Goal: Task Accomplishment & Management: Manage account settings

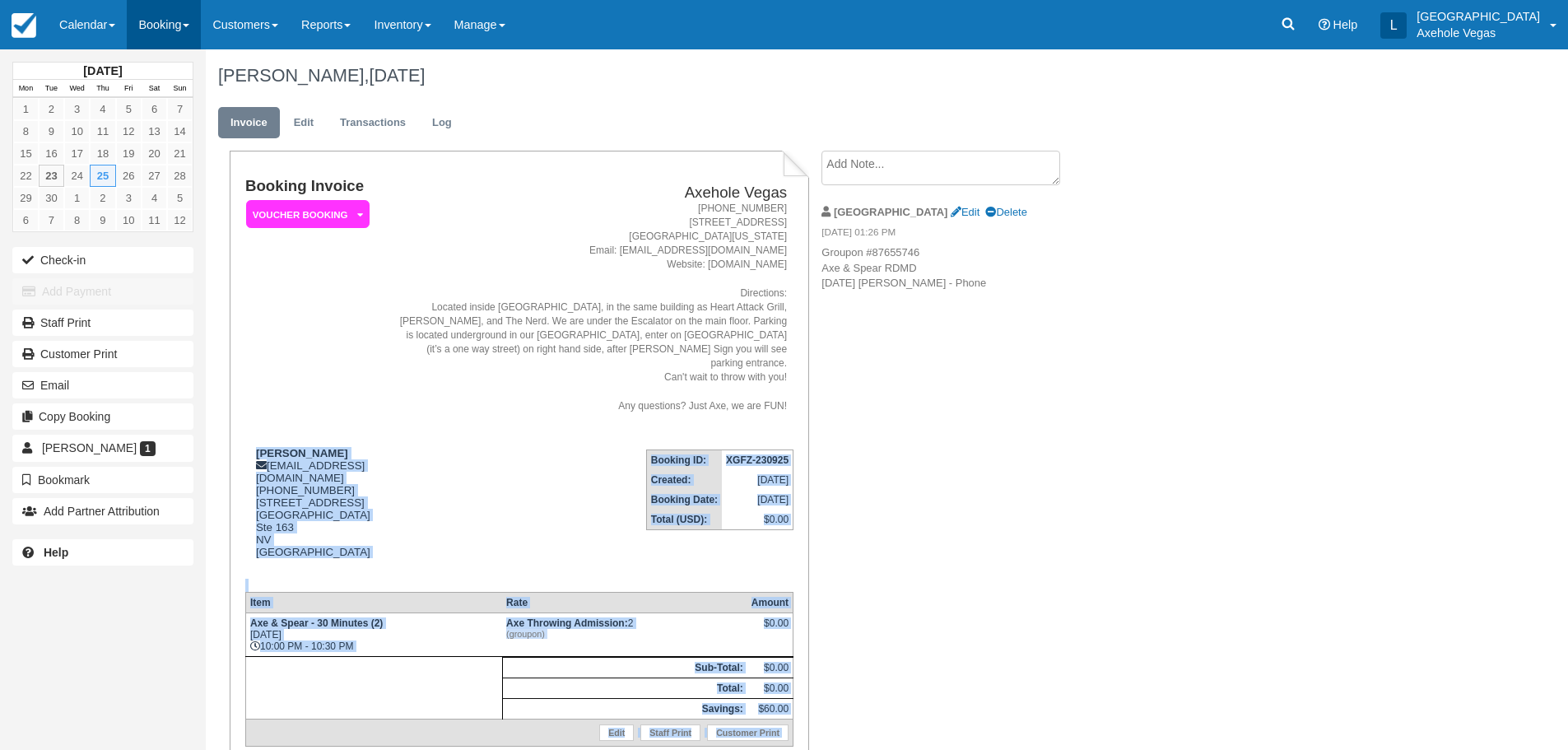
click at [173, 29] on link "Booking" at bounding box center [163, 24] width 74 height 49
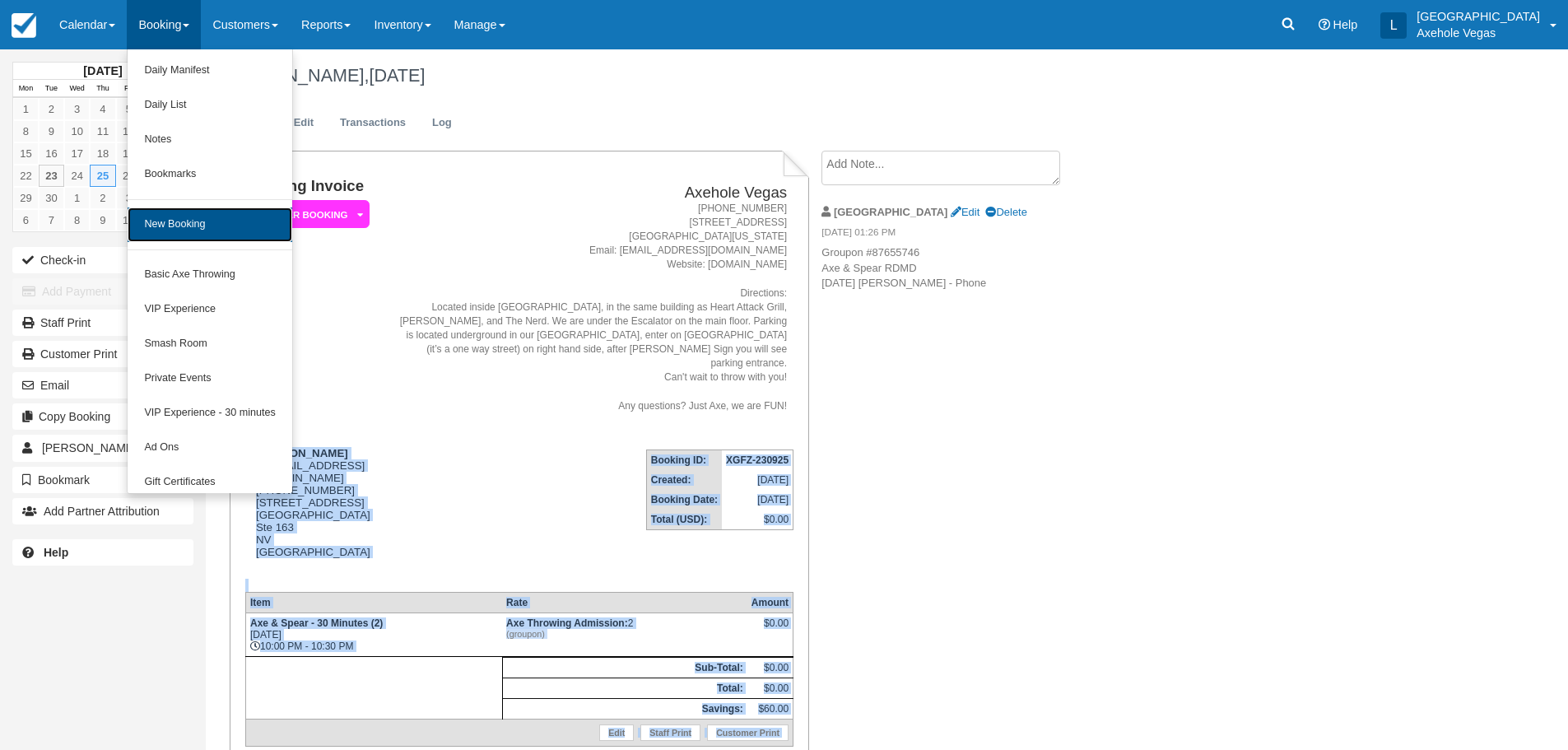
click at [243, 225] on link "New Booking" at bounding box center [209, 225] width 164 height 35
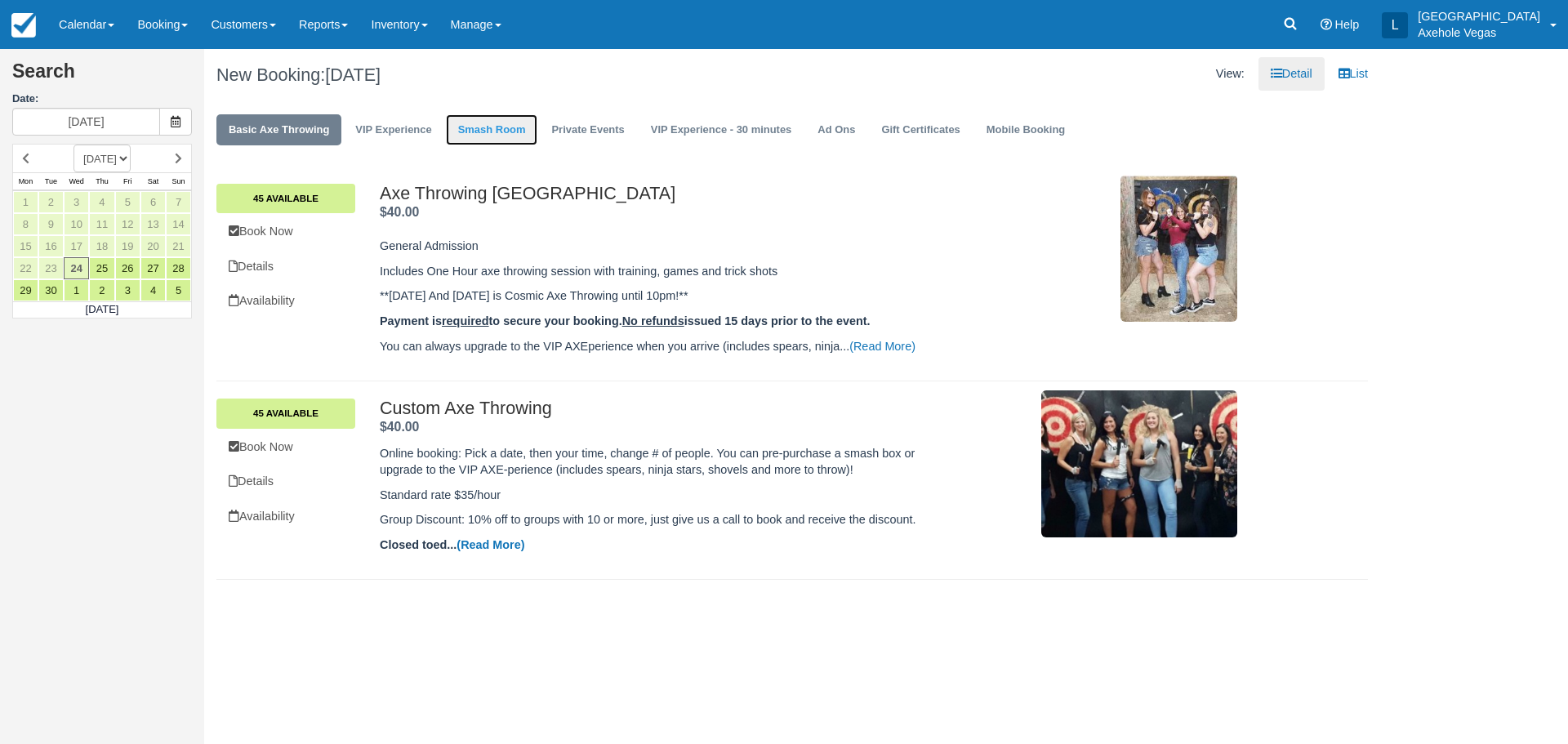
click at [499, 126] on link "Smash Room" at bounding box center [492, 130] width 92 height 31
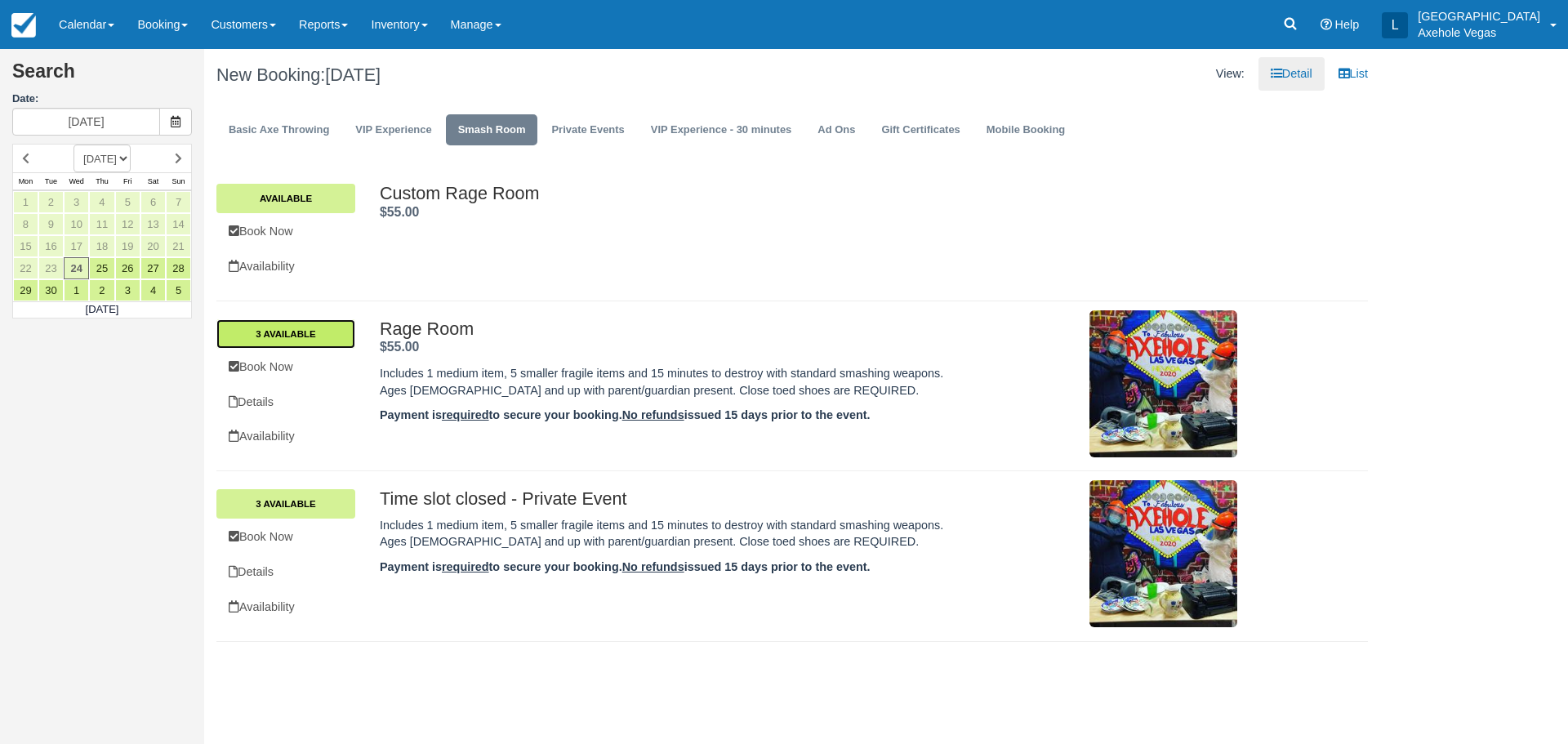
click at [302, 322] on link "3 Available" at bounding box center [286, 333] width 139 height 30
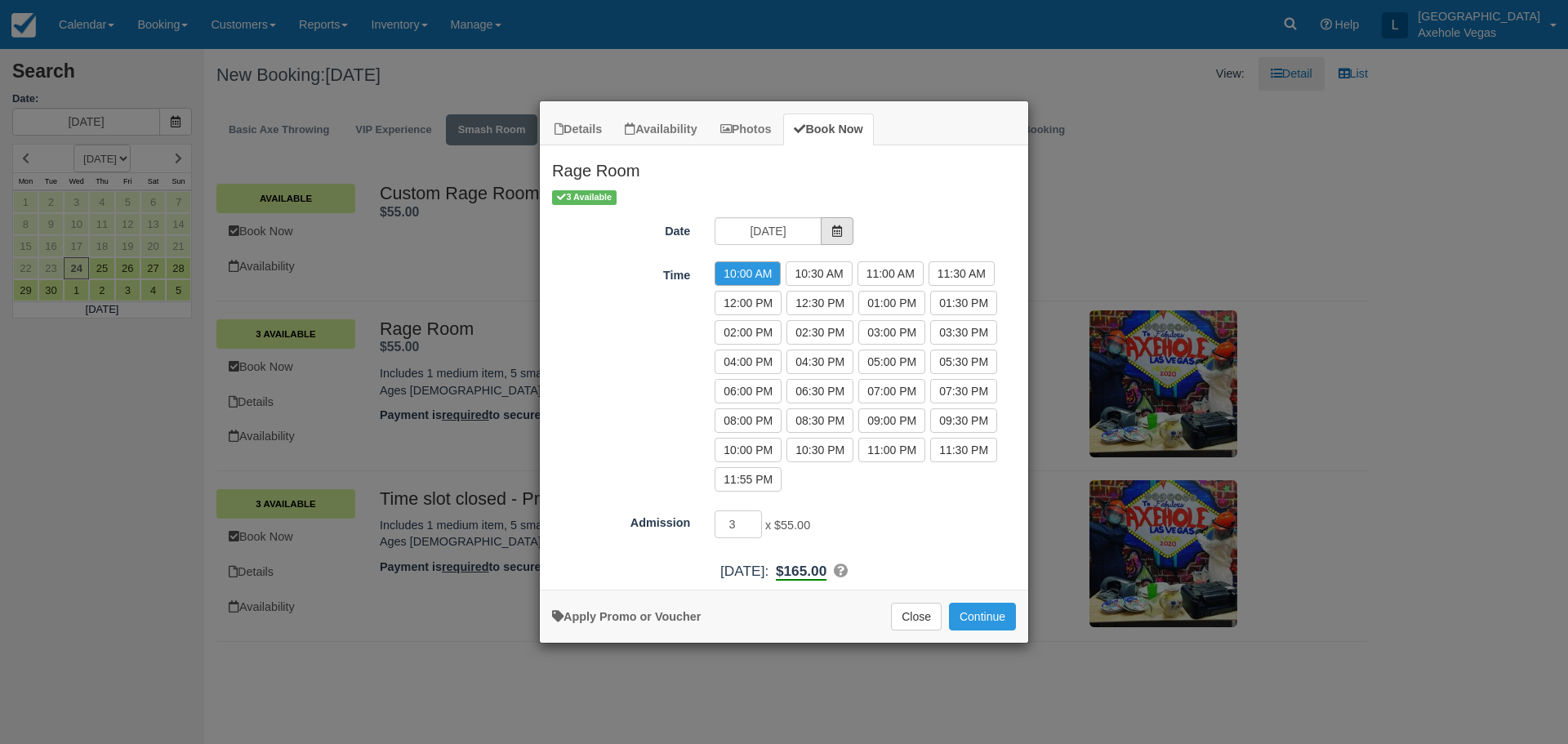
click at [835, 229] on icon "Item Modal" at bounding box center [837, 231] width 11 height 11
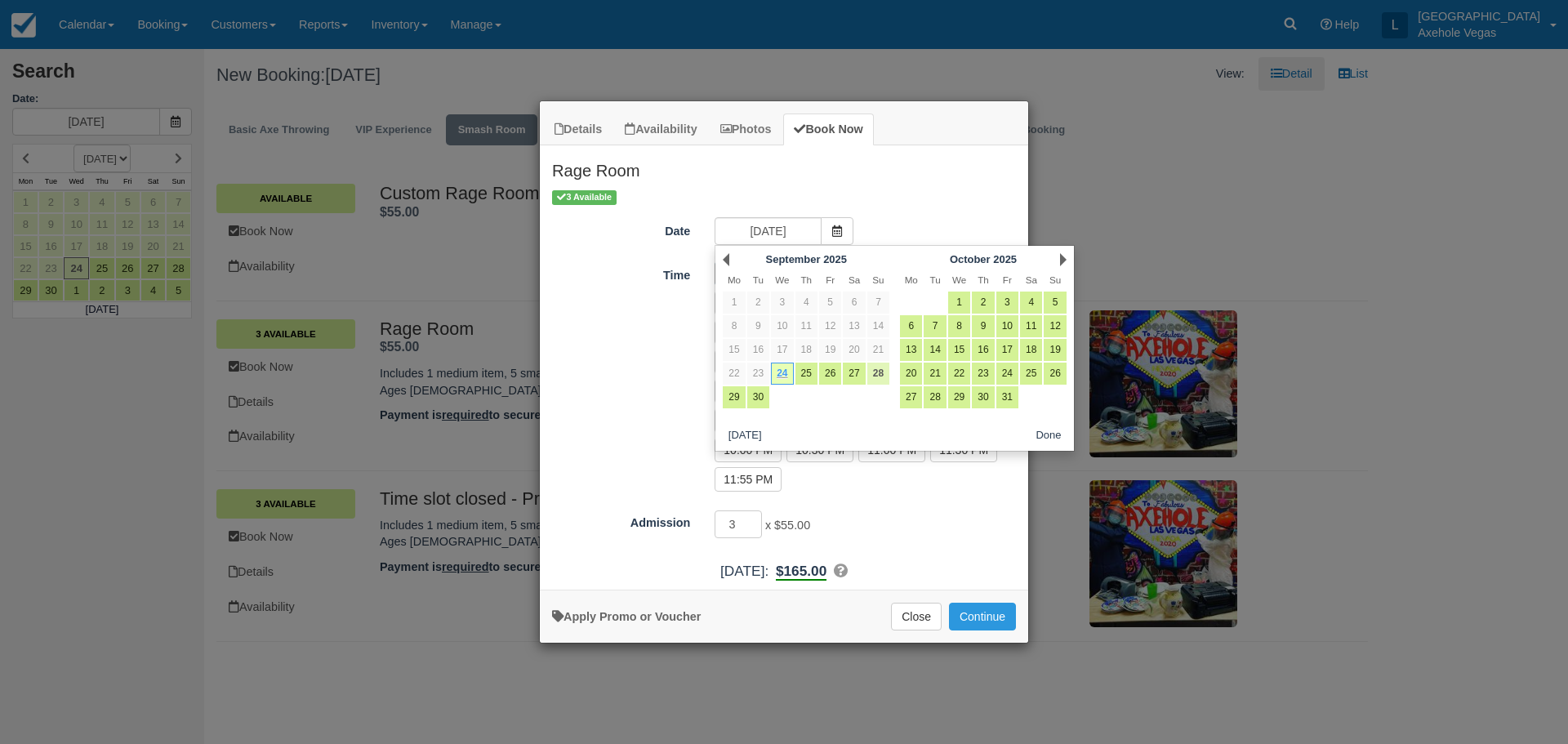
click at [878, 372] on link "28" at bounding box center [878, 372] width 22 height 22
type input "Sun 28 Sep 2025"
radio input "false"
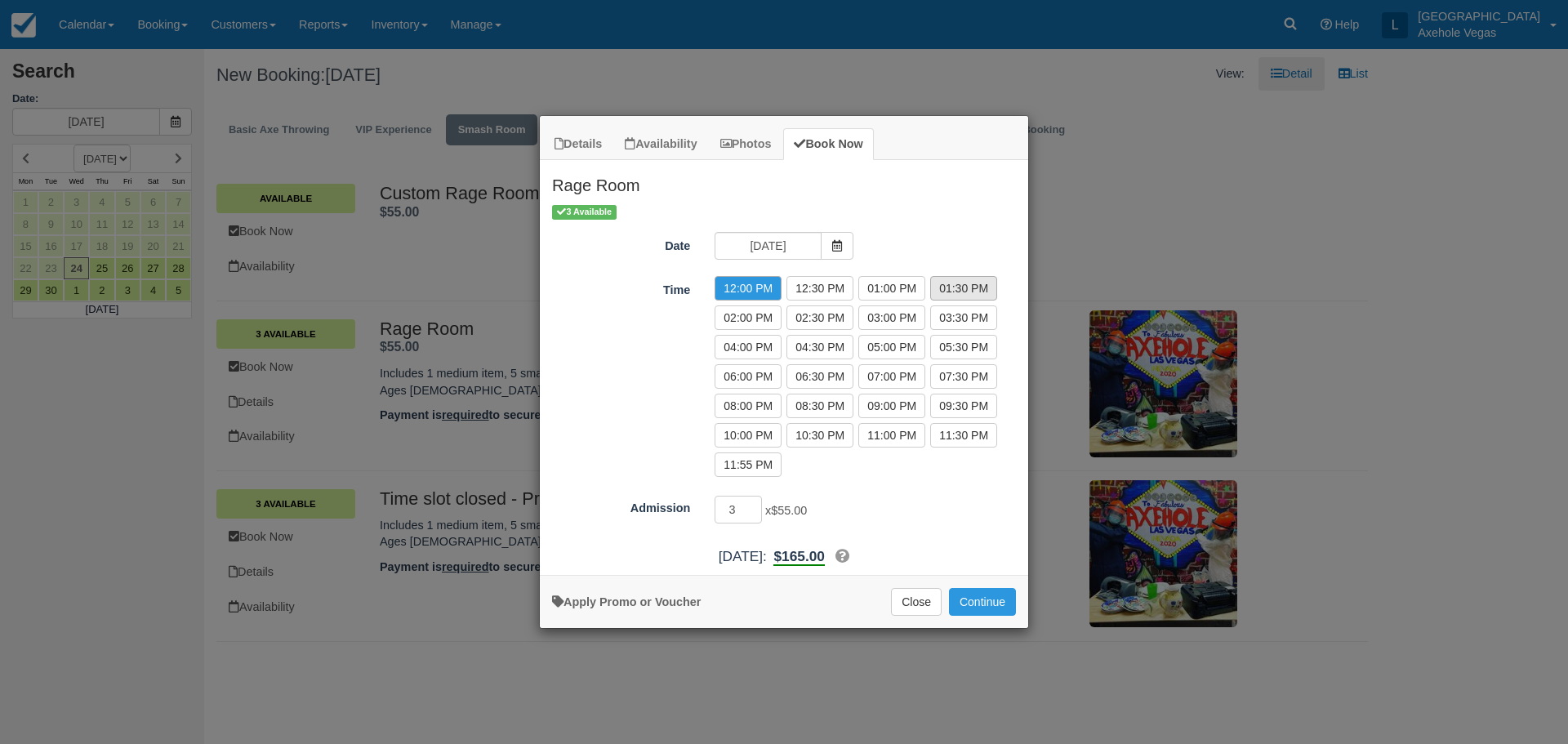
click at [954, 287] on label "01:30 PM" at bounding box center [964, 289] width 67 height 25
radio input "true"
click at [744, 507] on input "3" at bounding box center [739, 509] width 48 height 28
type input "2"
click at [606, 595] on link "Apply Promo or Voucher" at bounding box center [626, 602] width 149 height 13
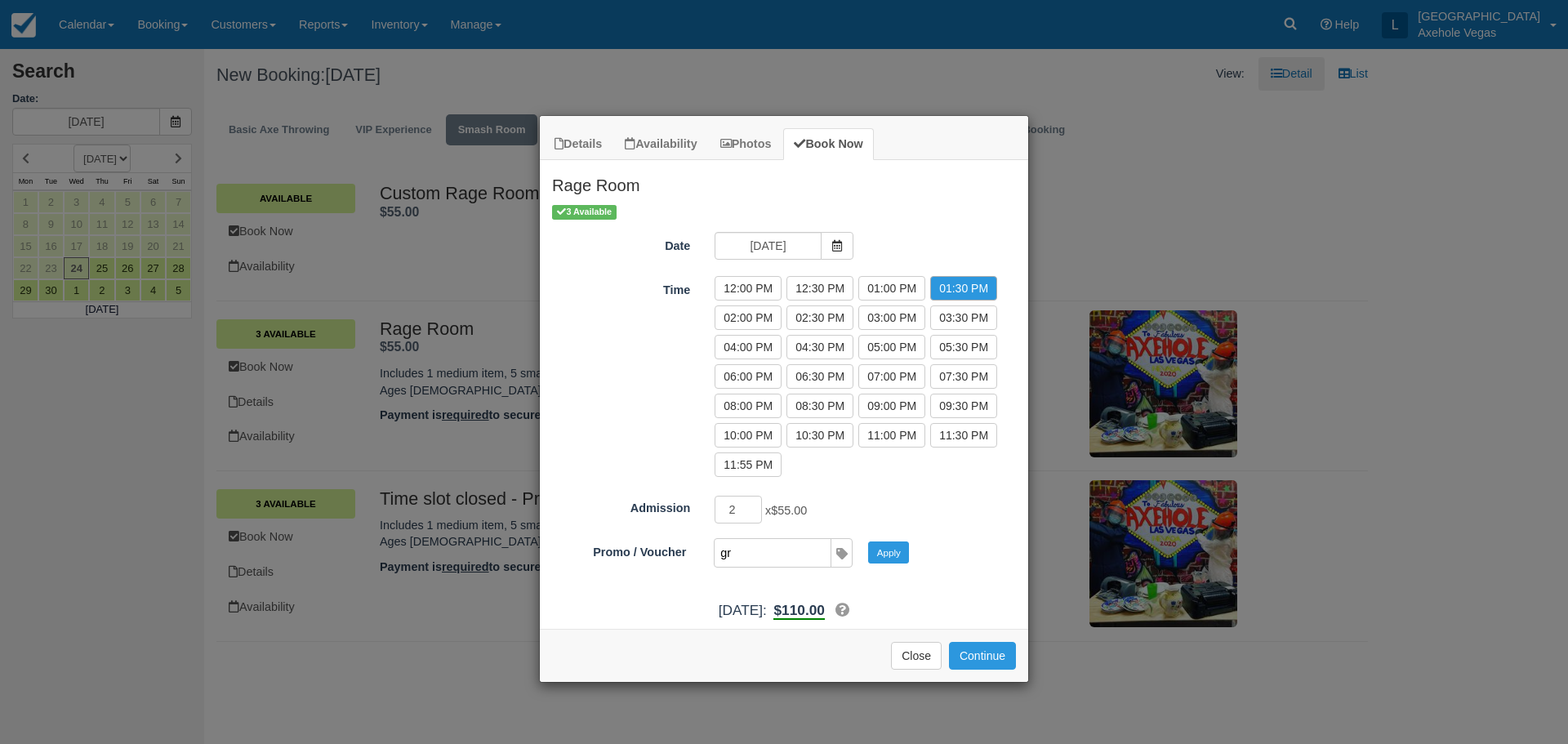
type input "GR100"
click at [987, 656] on button "Continue" at bounding box center [983, 654] width 67 height 28
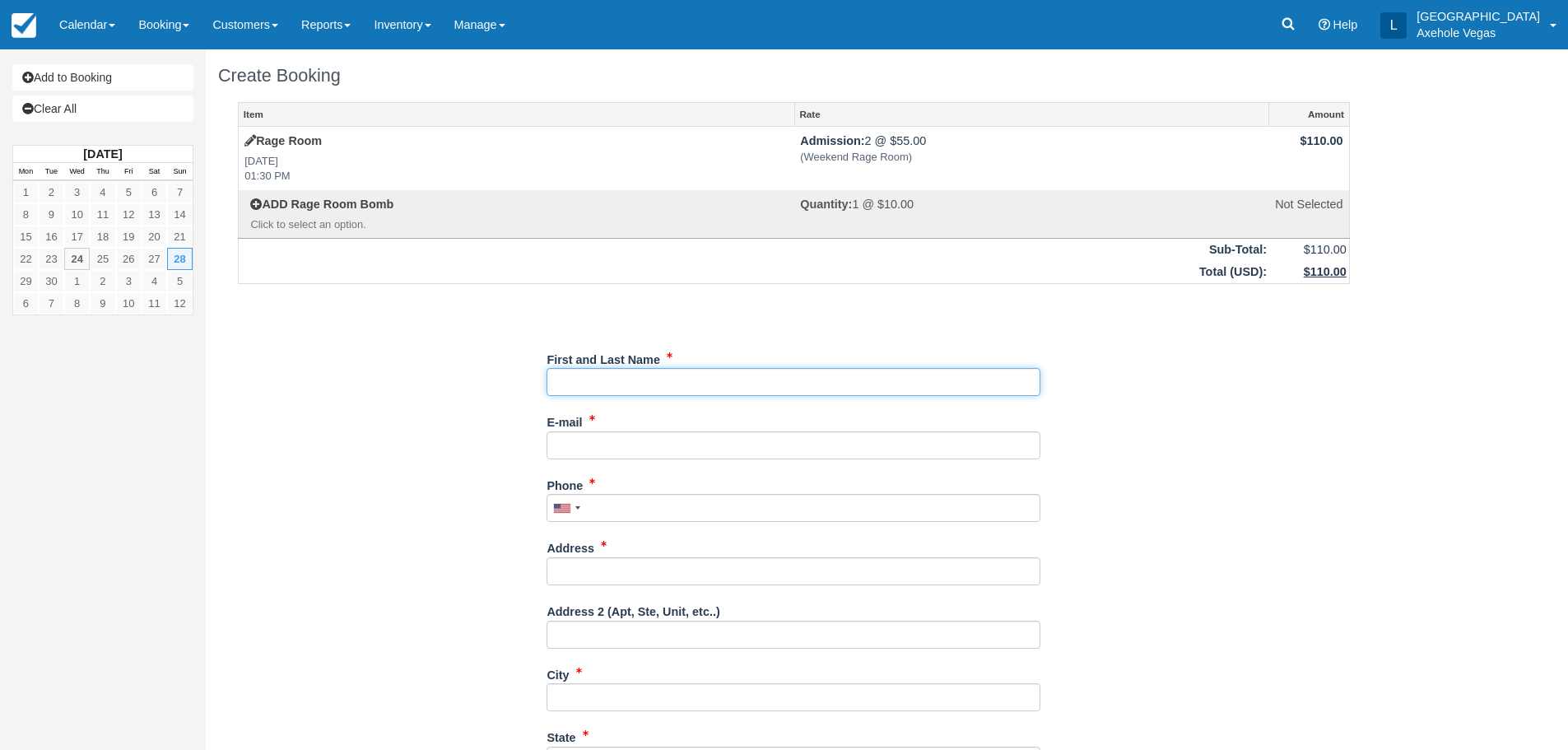
click at [622, 384] on input "First and Last Name" at bounding box center [794, 381] width 494 height 28
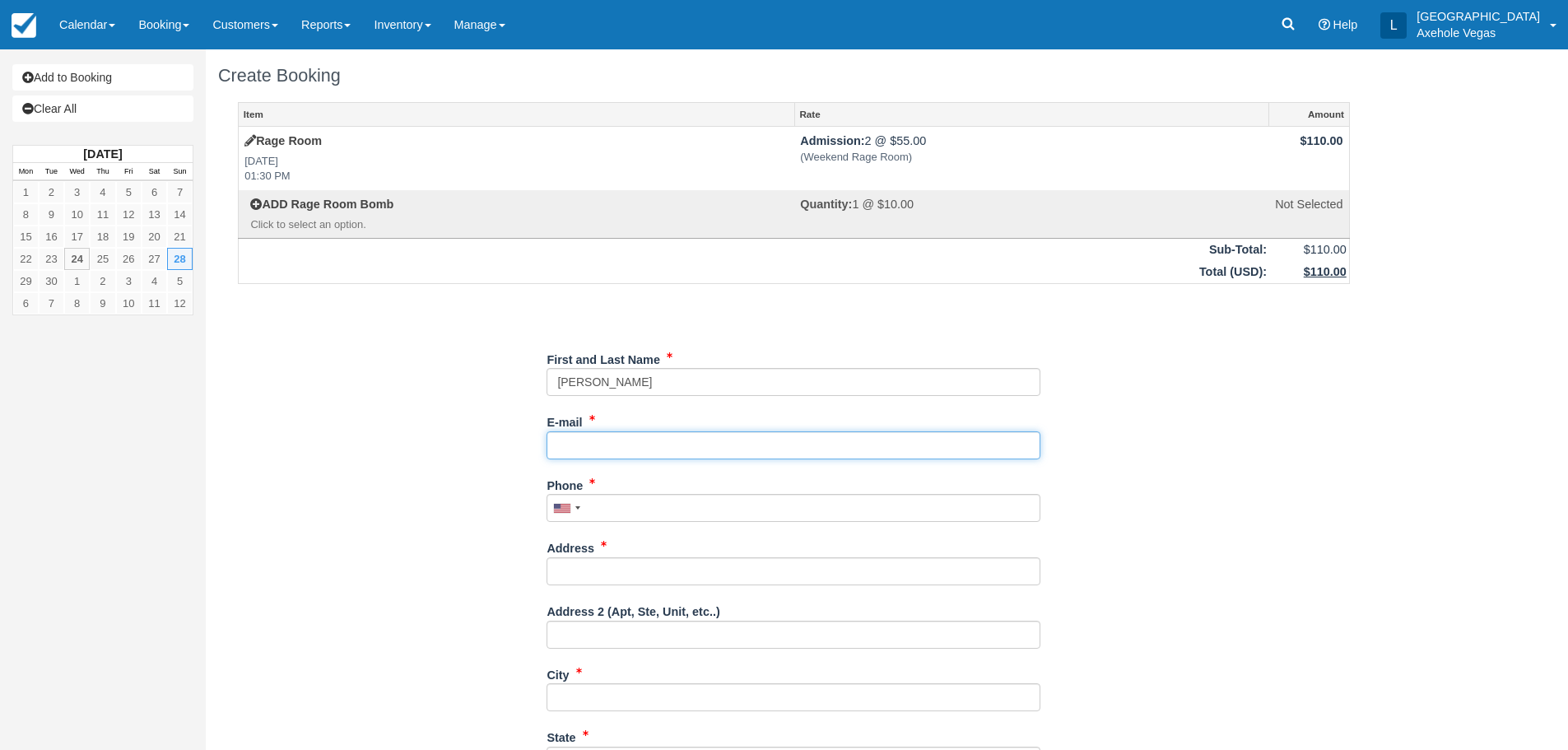
click at [661, 451] on input "E-mail" at bounding box center [794, 445] width 494 height 28
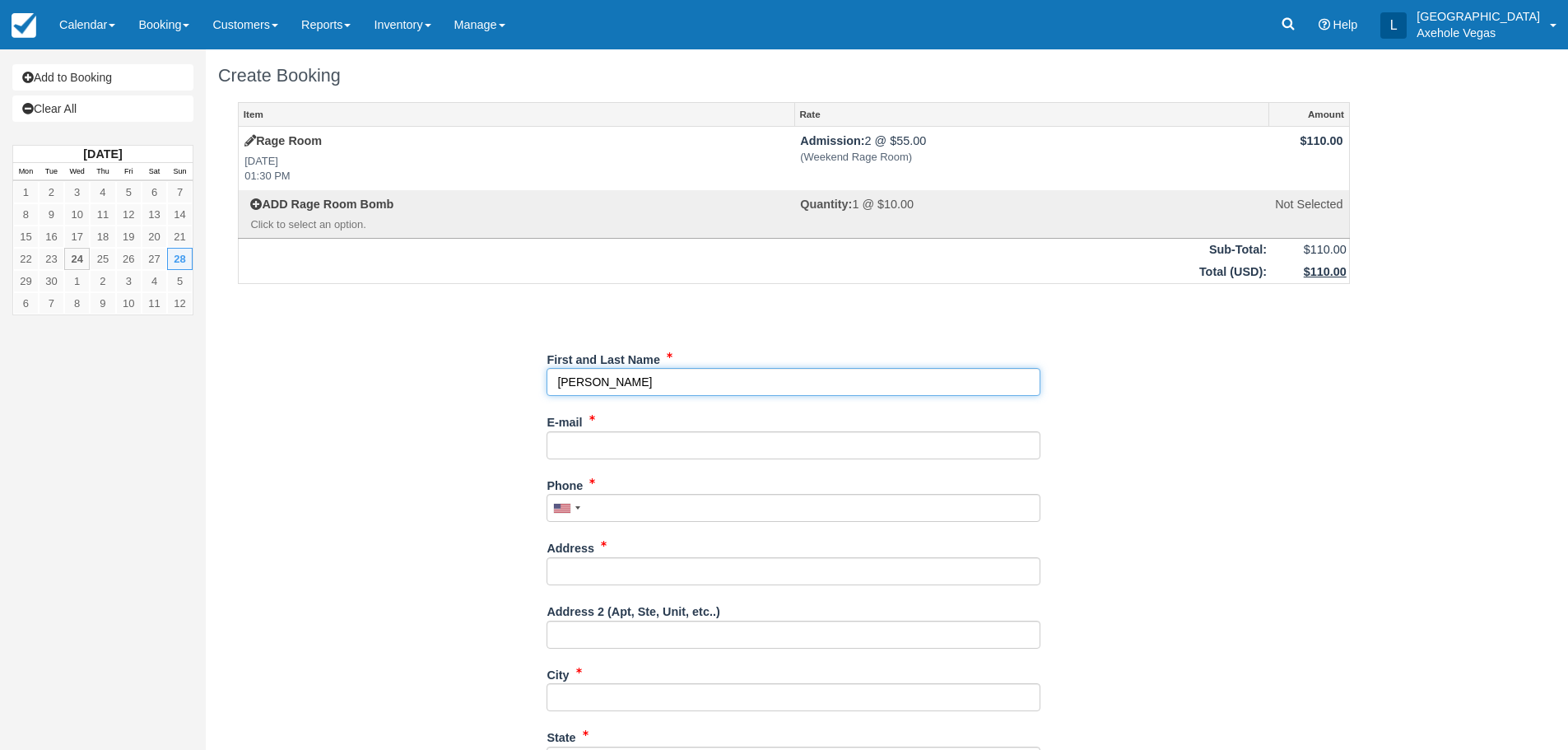
drag, startPoint x: 590, startPoint y: 381, endPoint x: 624, endPoint y: 381, distance: 34.0
click at [624, 381] on input "First and Last Name" at bounding box center [794, 381] width 494 height 28
paste input "ATFIELD"
type input "[PERSON_NAME]"
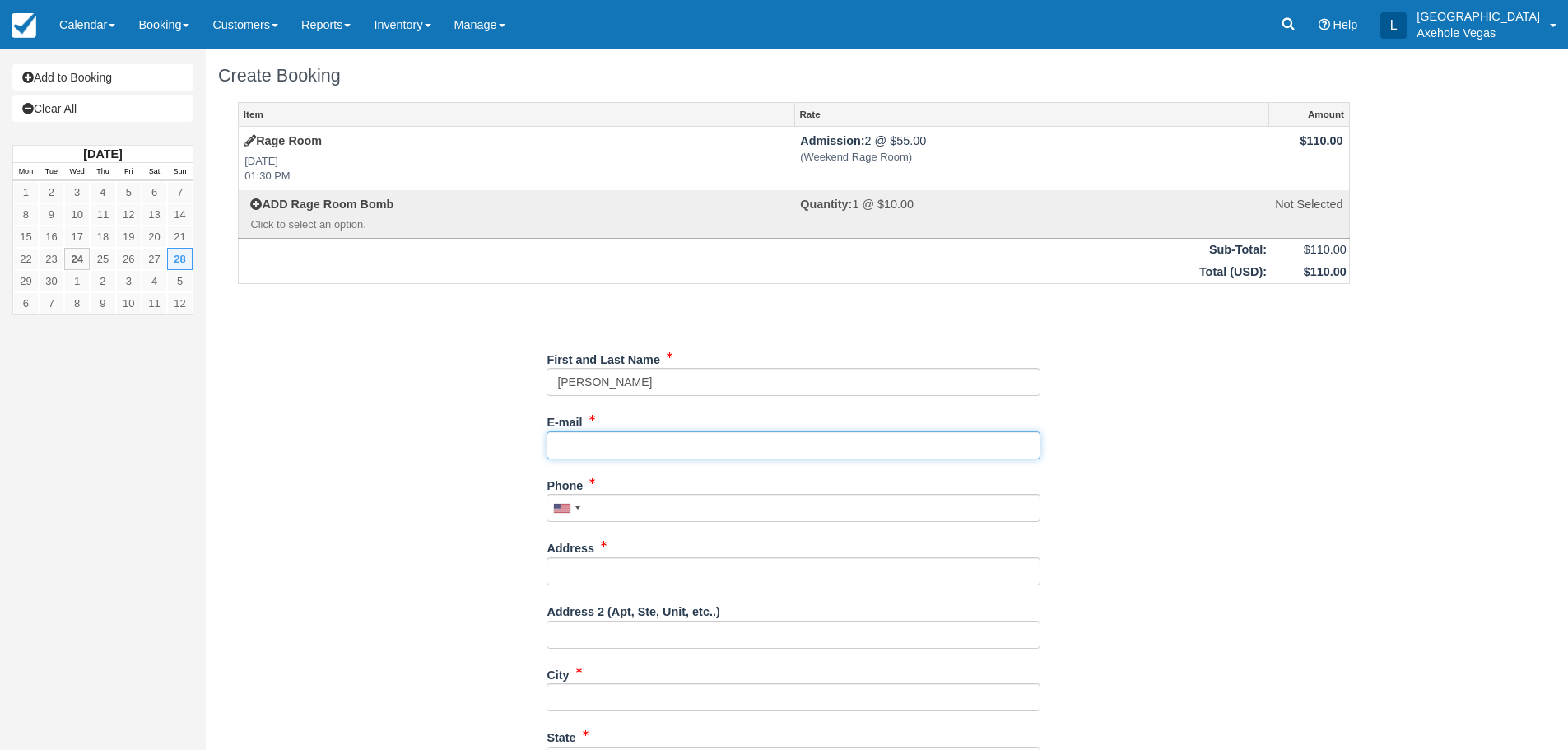
click at [604, 436] on input "E-mail" at bounding box center [794, 445] width 494 height 28
type input "Paola.atfield@gmail.com"
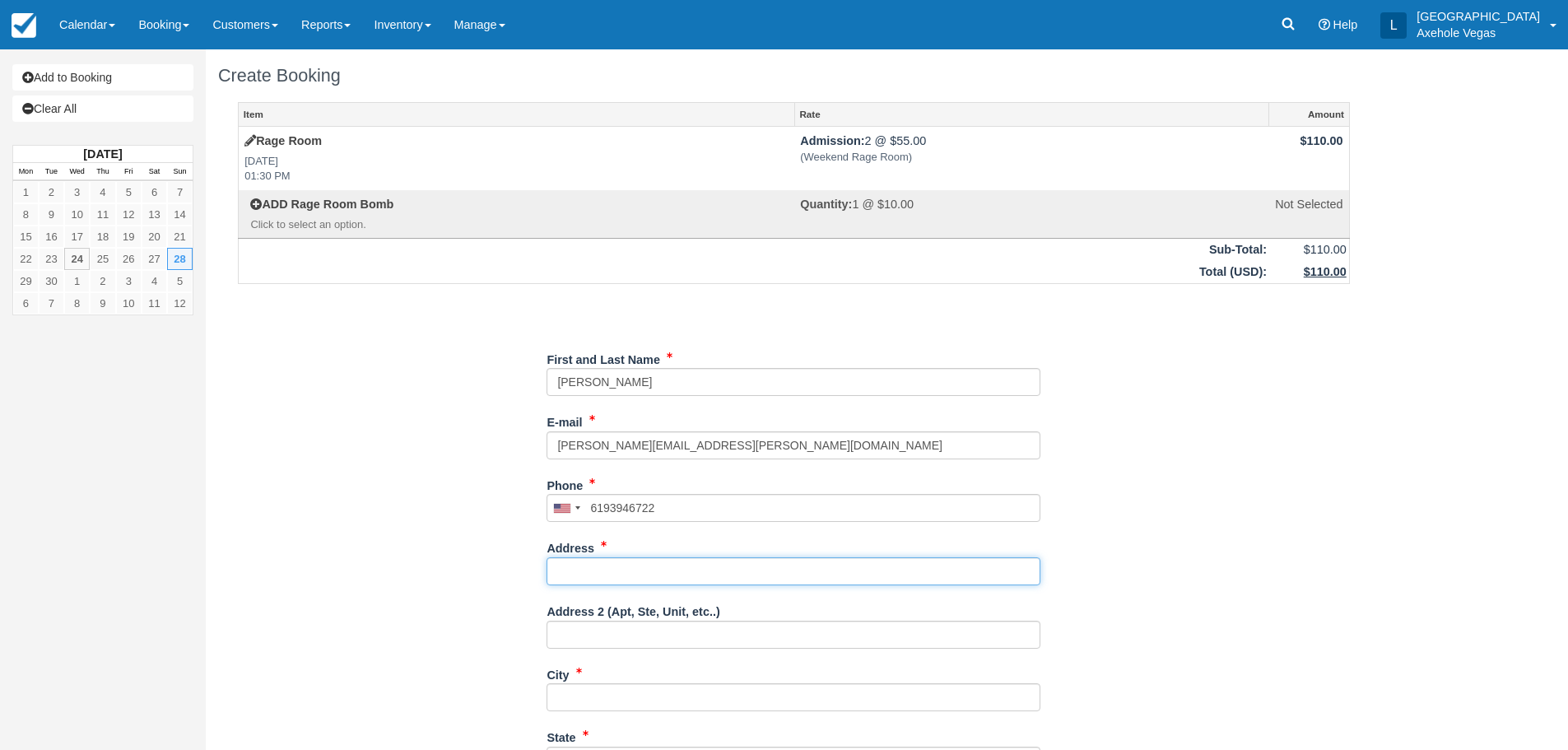
type input "(619) 394-6722"
click at [387, 544] on div "Item Rate Amount Rage Room Sun Sep 28, 2025 01:30 PM Admission: 2 @ $55.00 (Wee…" at bounding box center [794, 546] width 1152 height 890
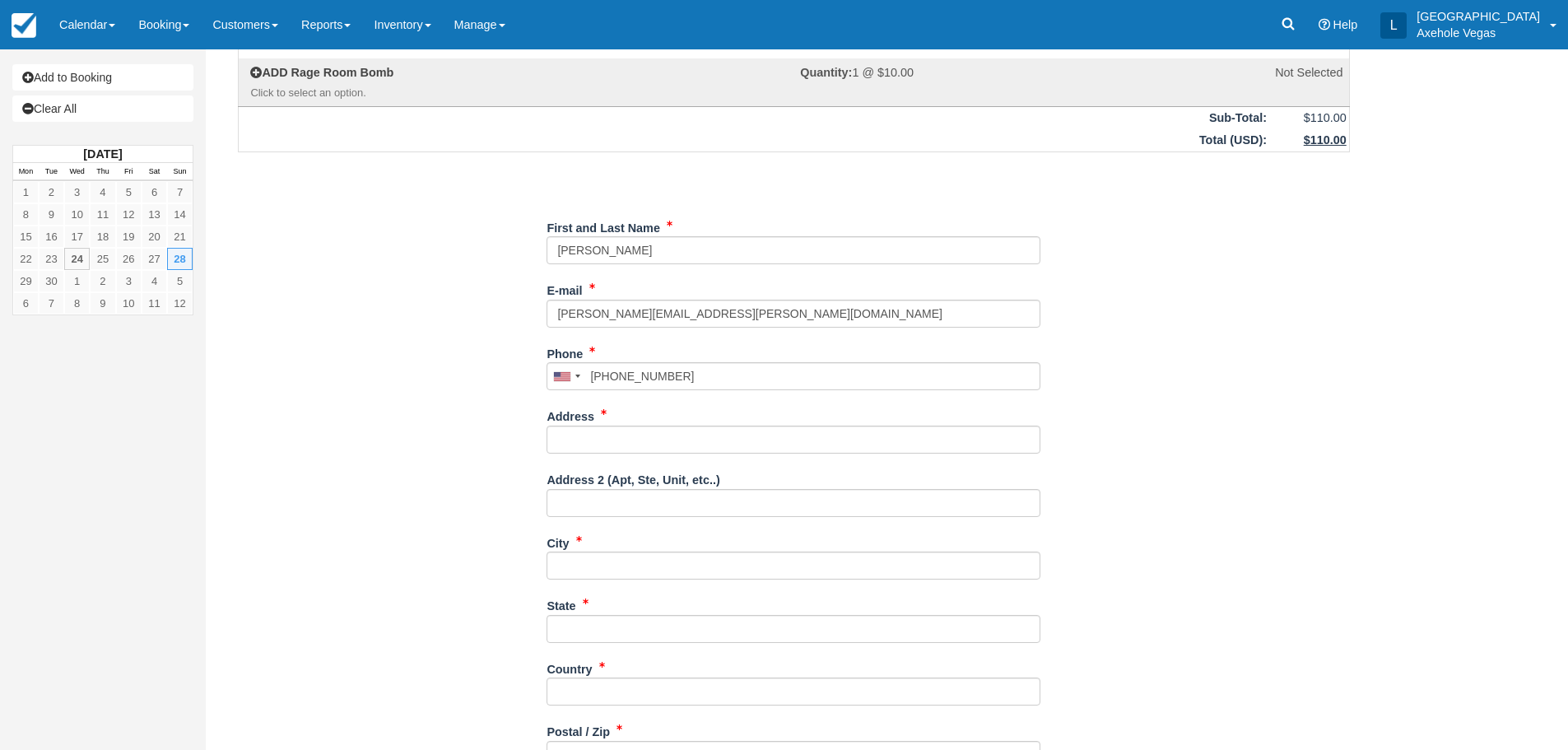
scroll to position [282, 0]
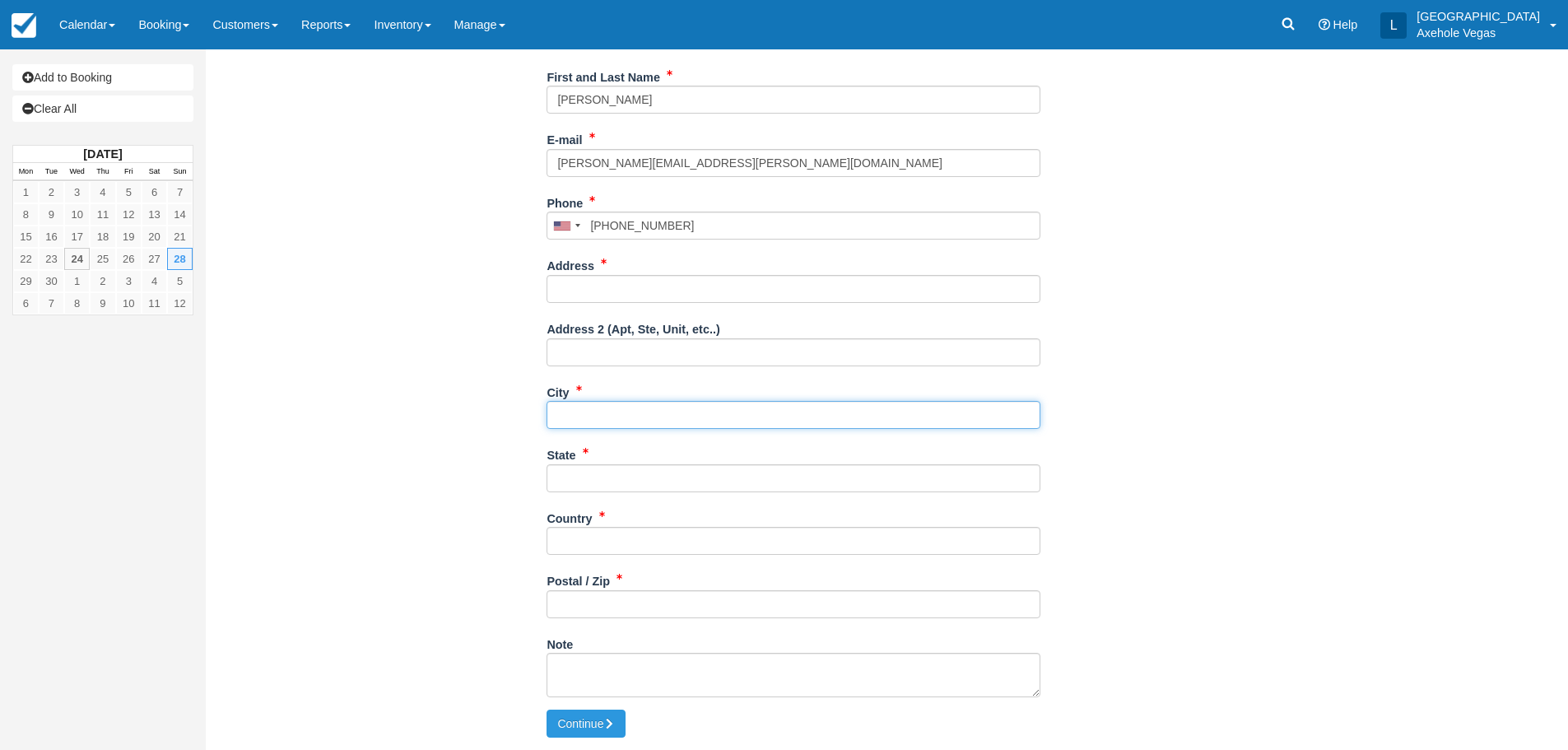
click at [595, 406] on input "City" at bounding box center [794, 414] width 494 height 28
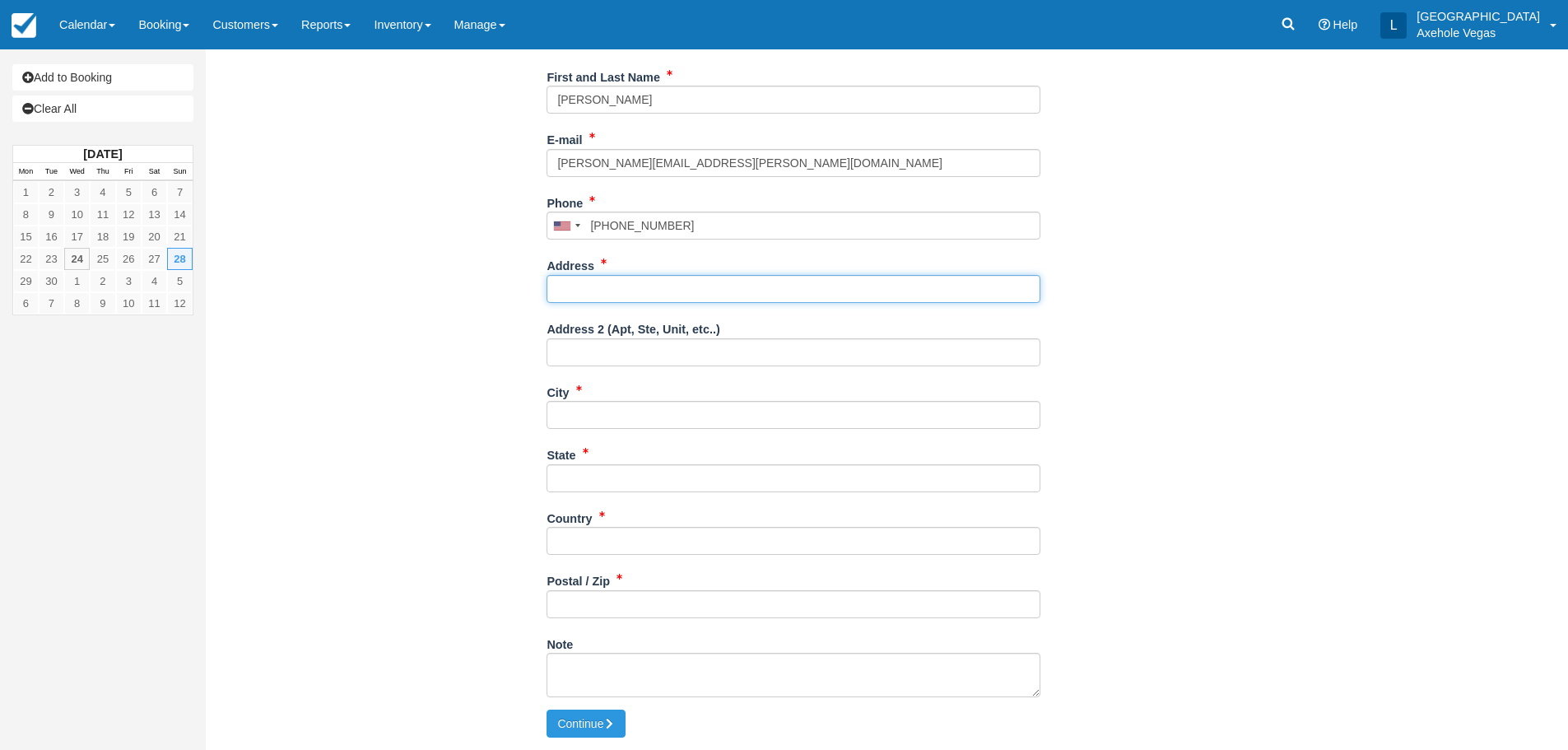
click at [675, 290] on input "Address" at bounding box center [794, 288] width 494 height 28
type input "450 Fremont street"
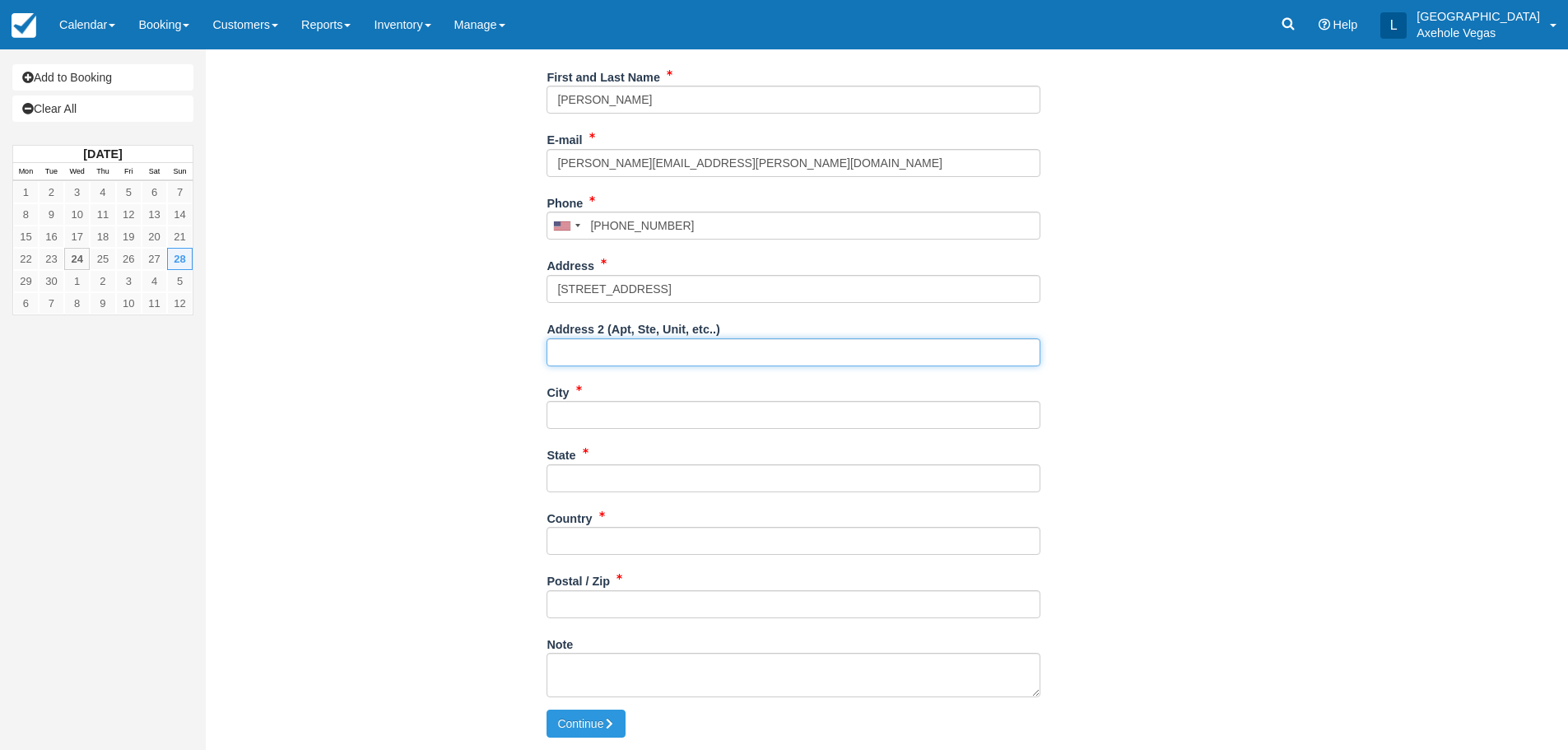
type input "Ste 163"
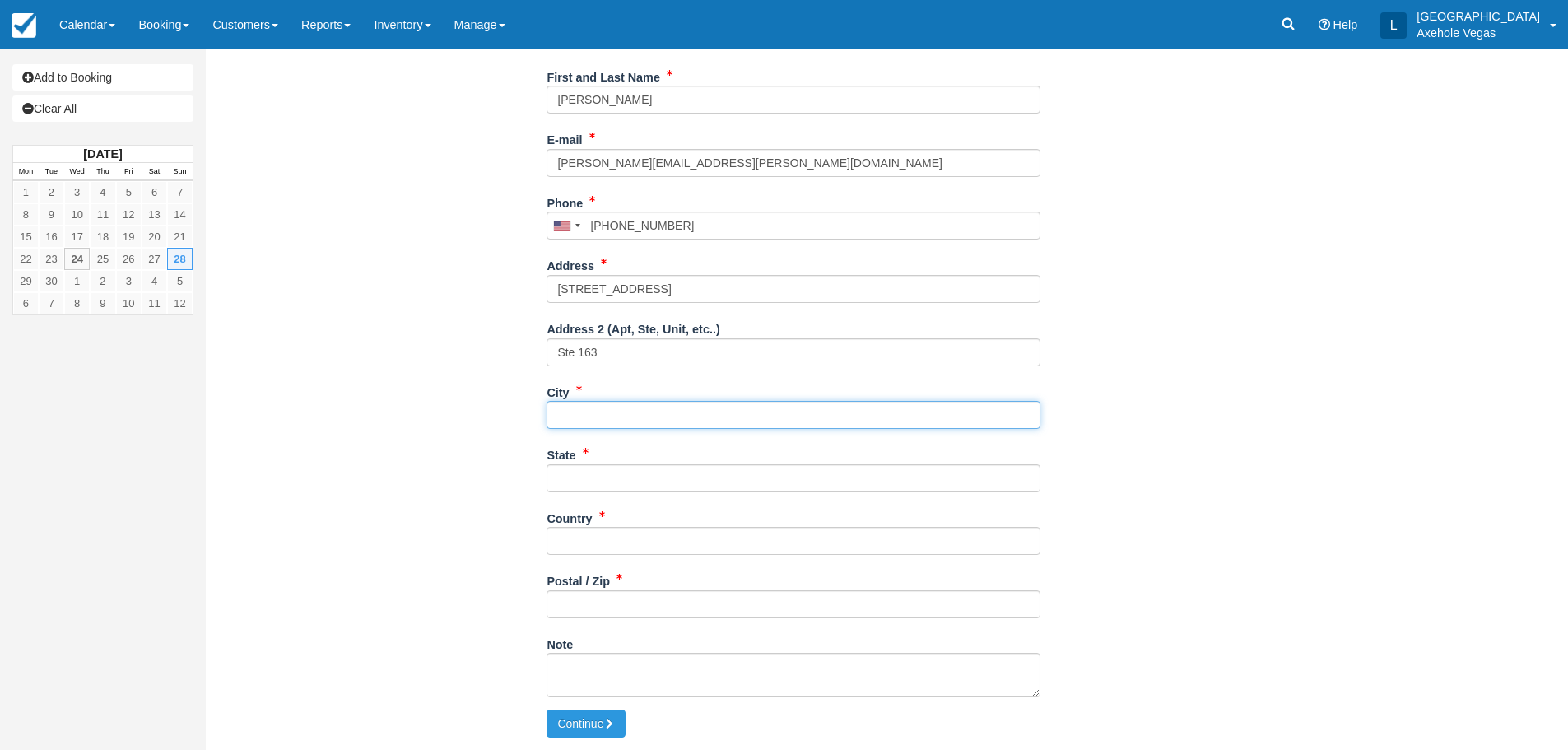
type input "las vegas"
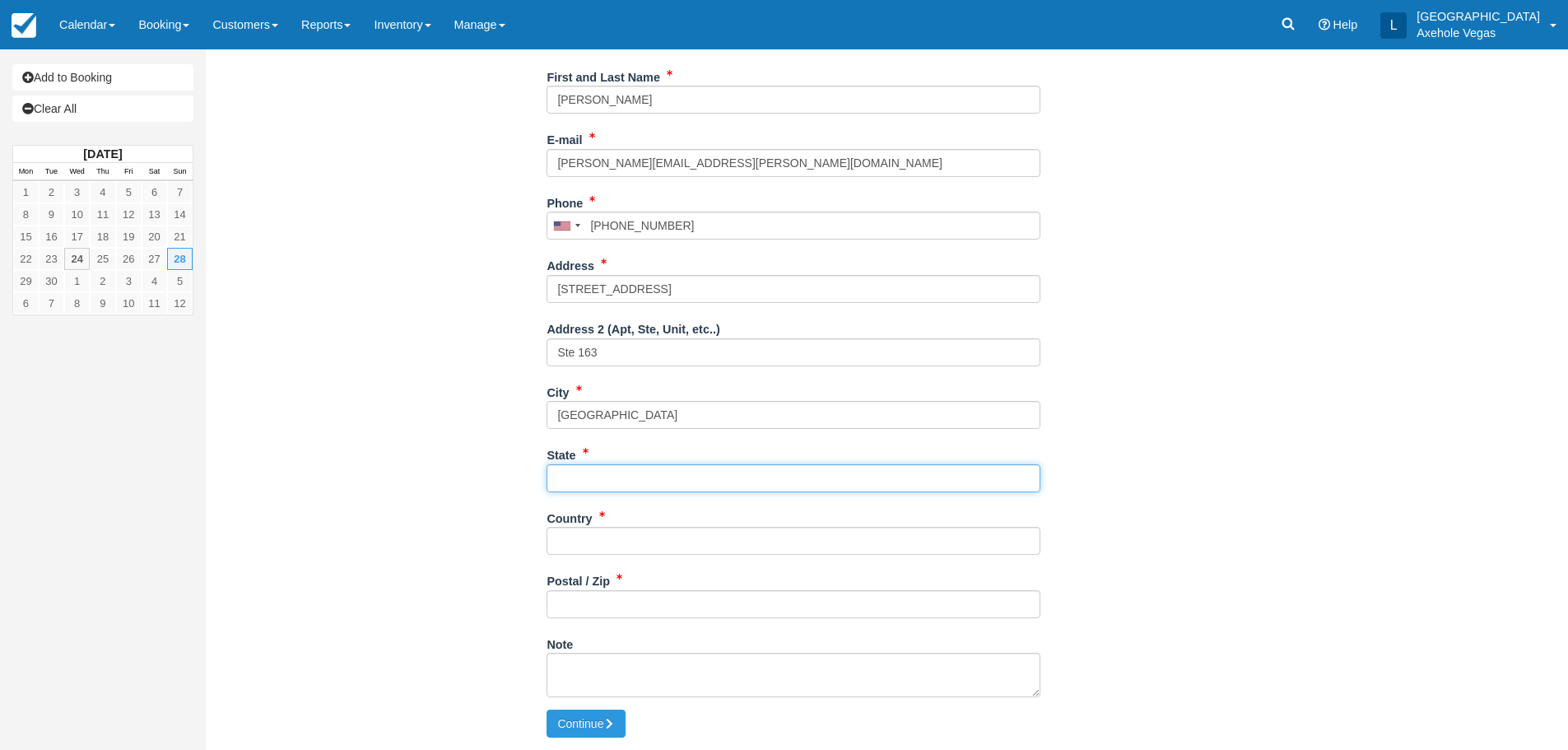
type input "NV"
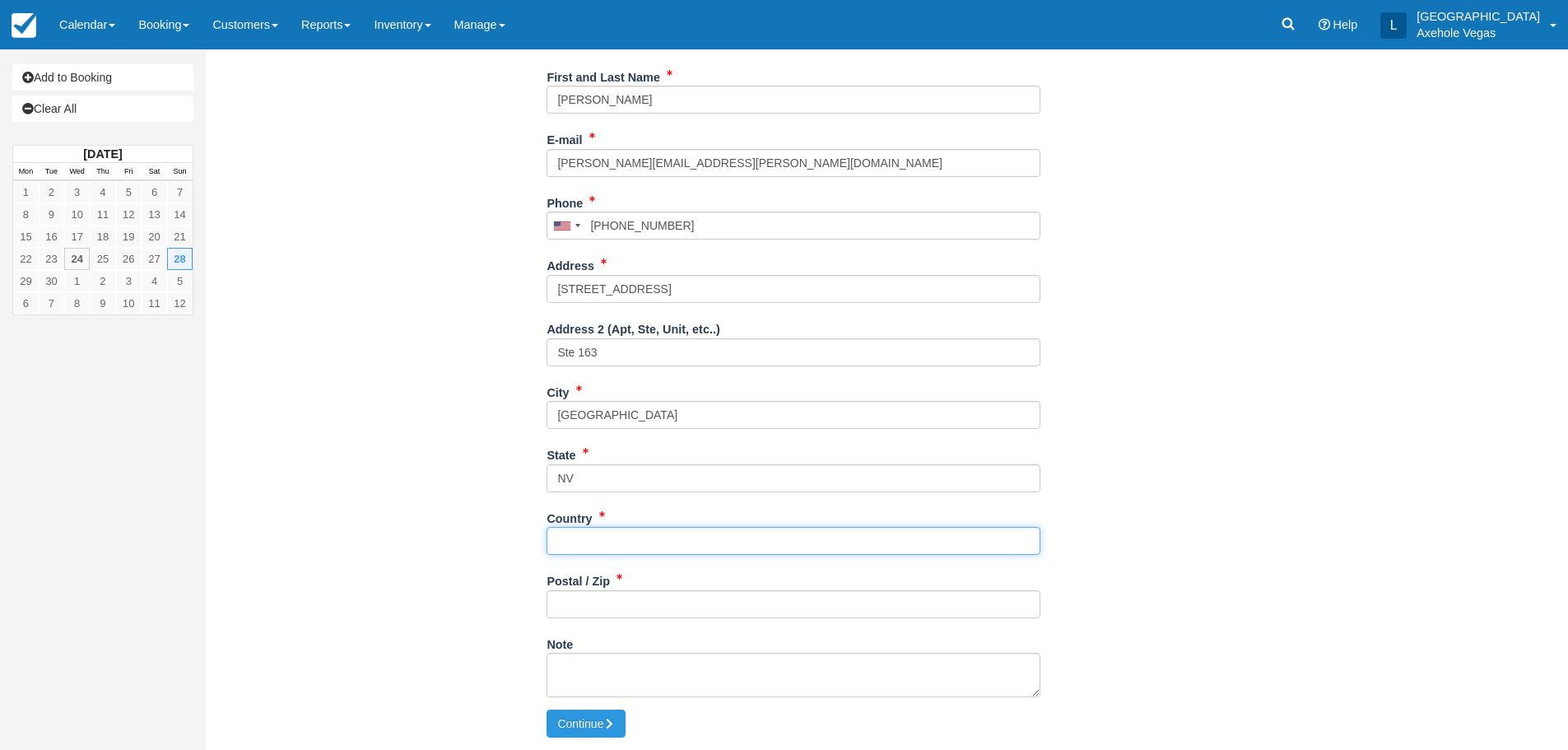
type input "[GEOGRAPHIC_DATA]"
type input "89101"
click at [576, 656] on textarea "Note" at bounding box center [794, 674] width 494 height 44
paste textarea "54461929"
click at [558, 665] on textarea "54461929" at bounding box center [794, 674] width 494 height 44
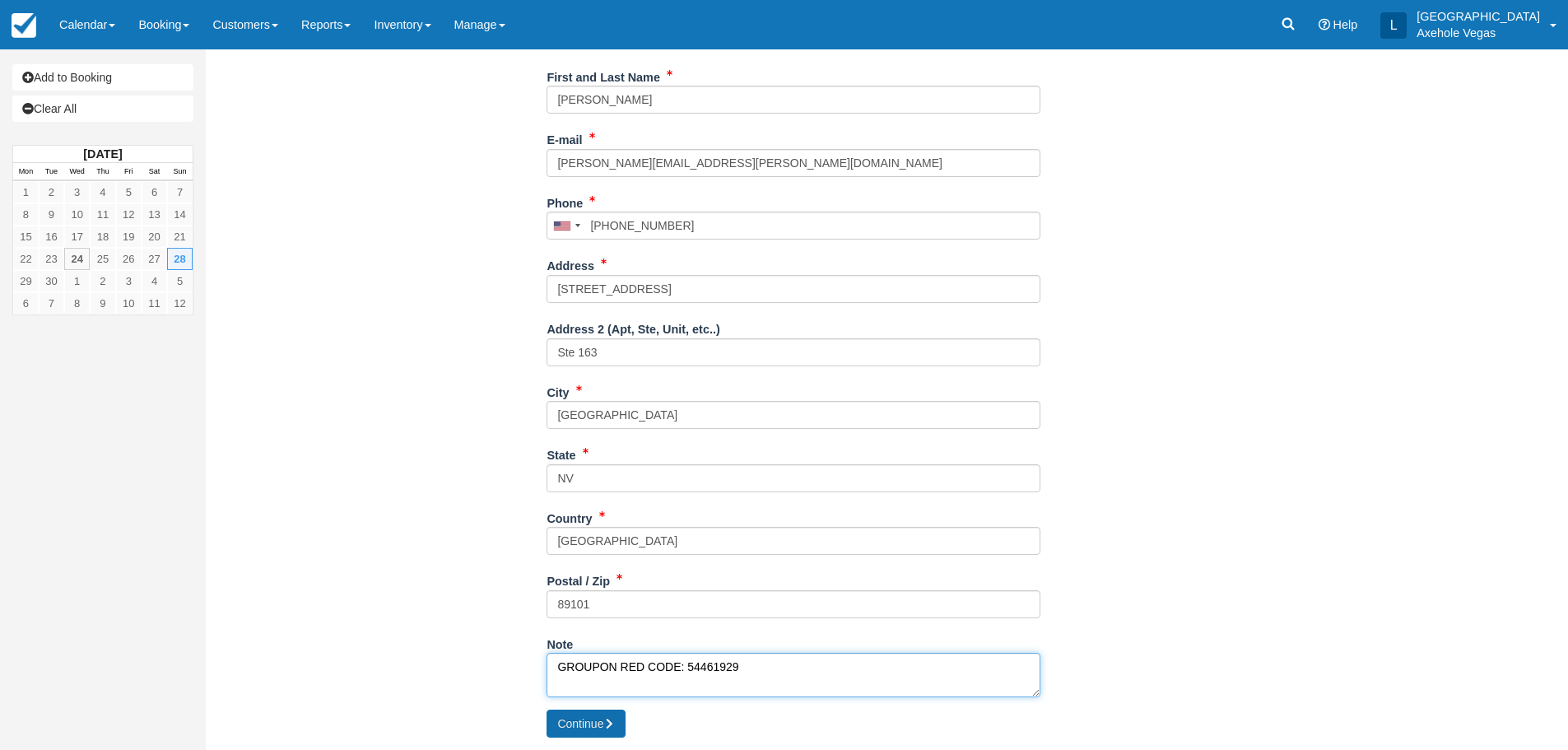
type textarea "GROUPON RED CODE: 54461929"
click at [571, 714] on button "Continue" at bounding box center [586, 723] width 79 height 28
type input "[PHONE_NUMBER]"
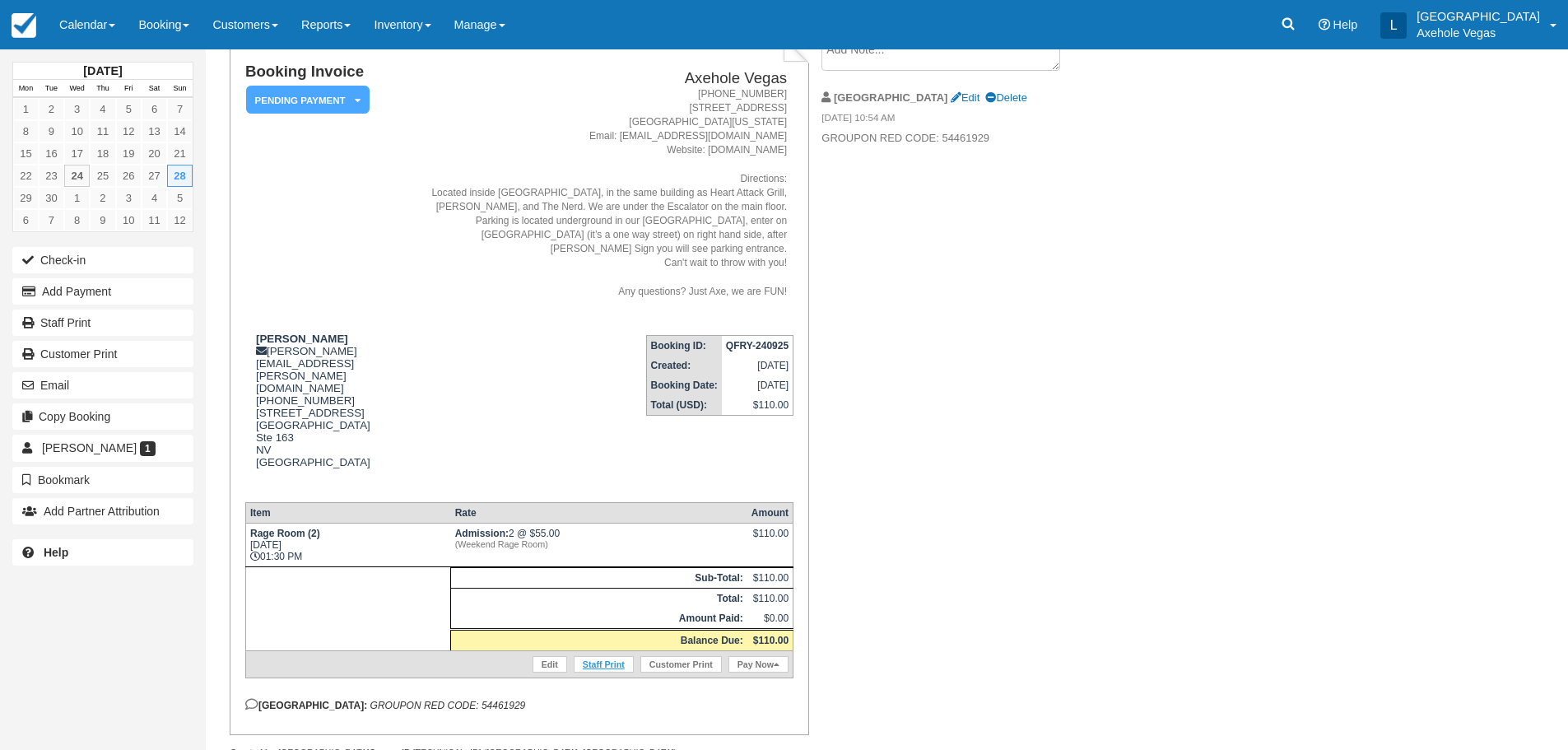
scroll to position [121, 0]
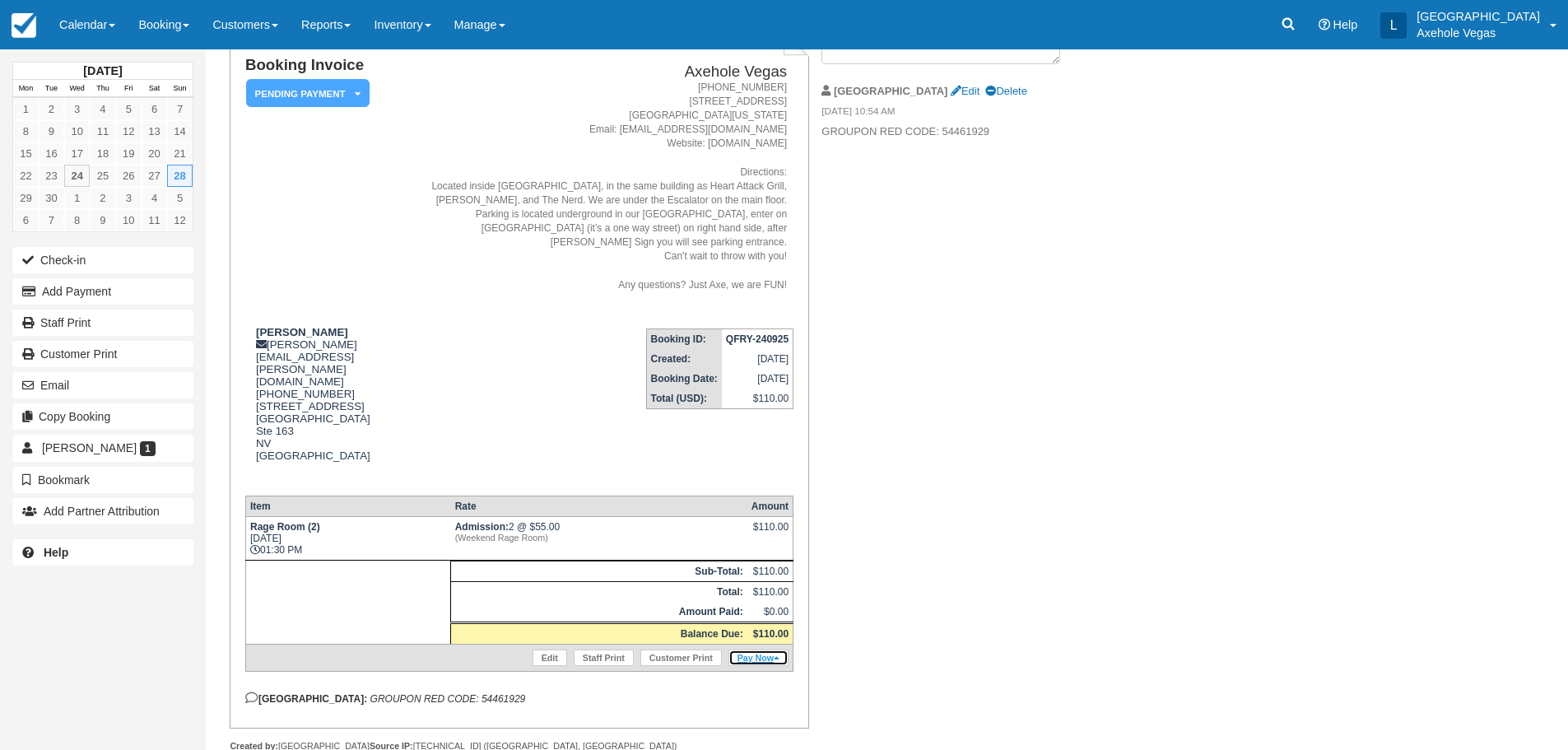
click at [744, 649] on link "Pay Now" at bounding box center [758, 657] width 61 height 16
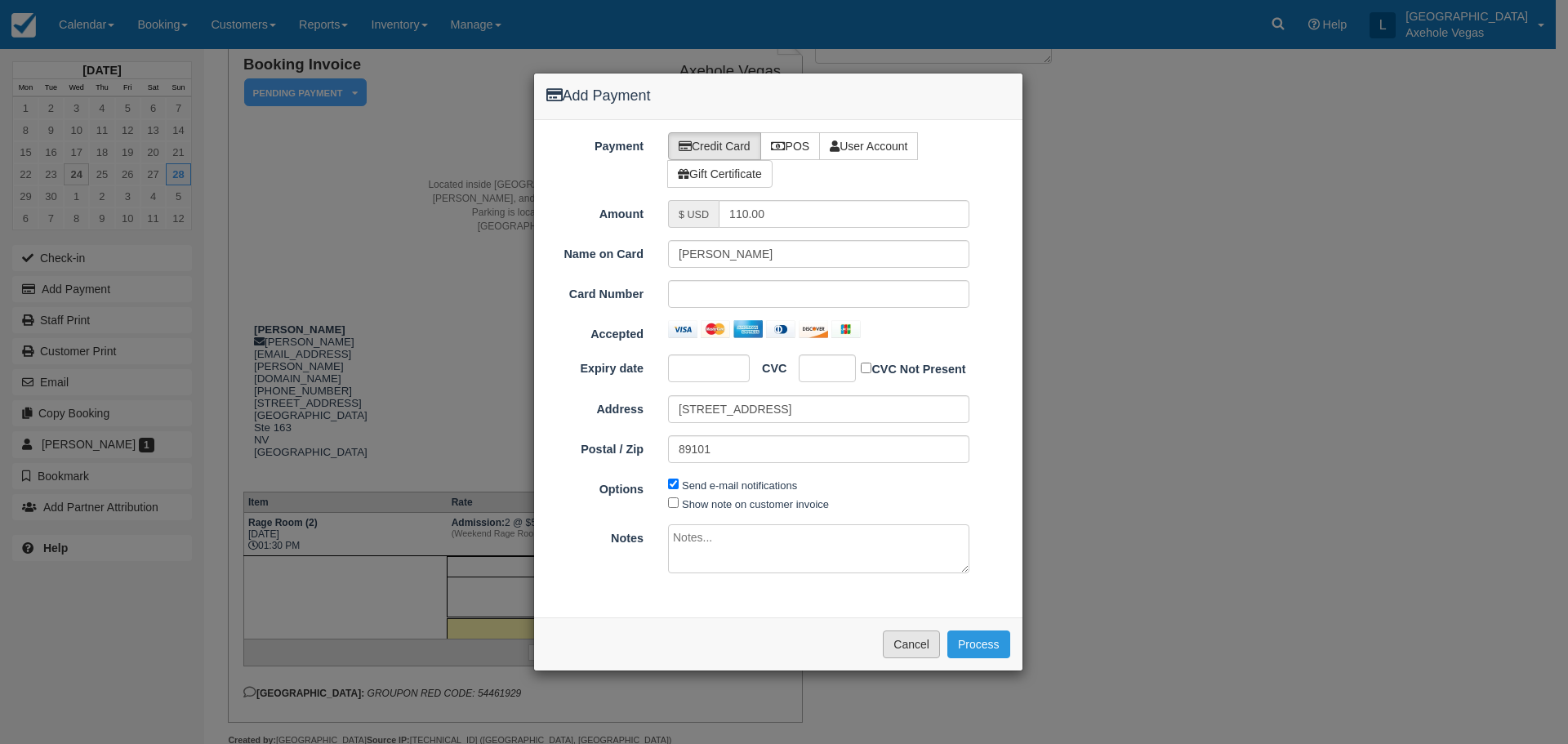
click at [927, 652] on button "Cancel" at bounding box center [911, 643] width 57 height 28
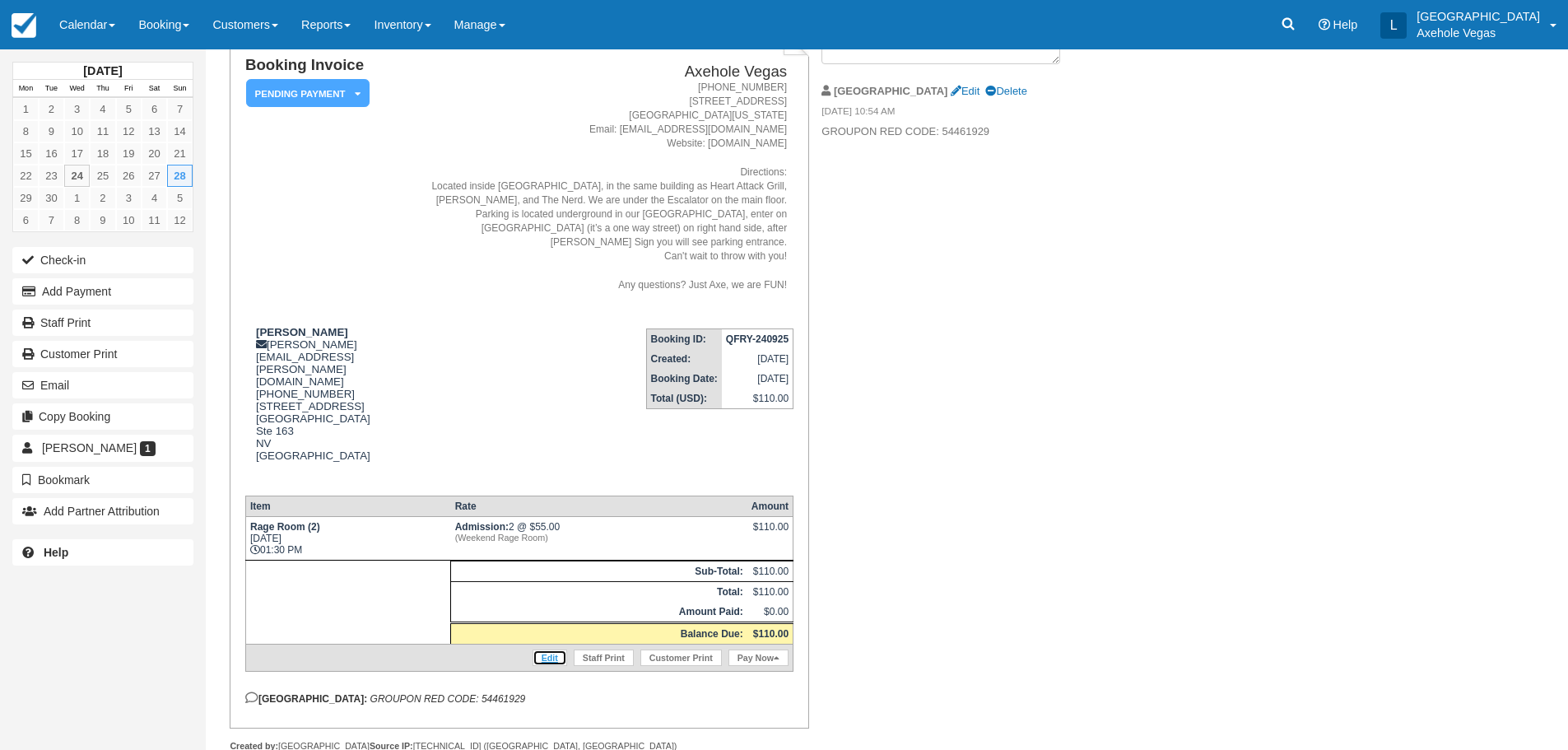
click at [555, 649] on link "Edit" at bounding box center [550, 657] width 35 height 16
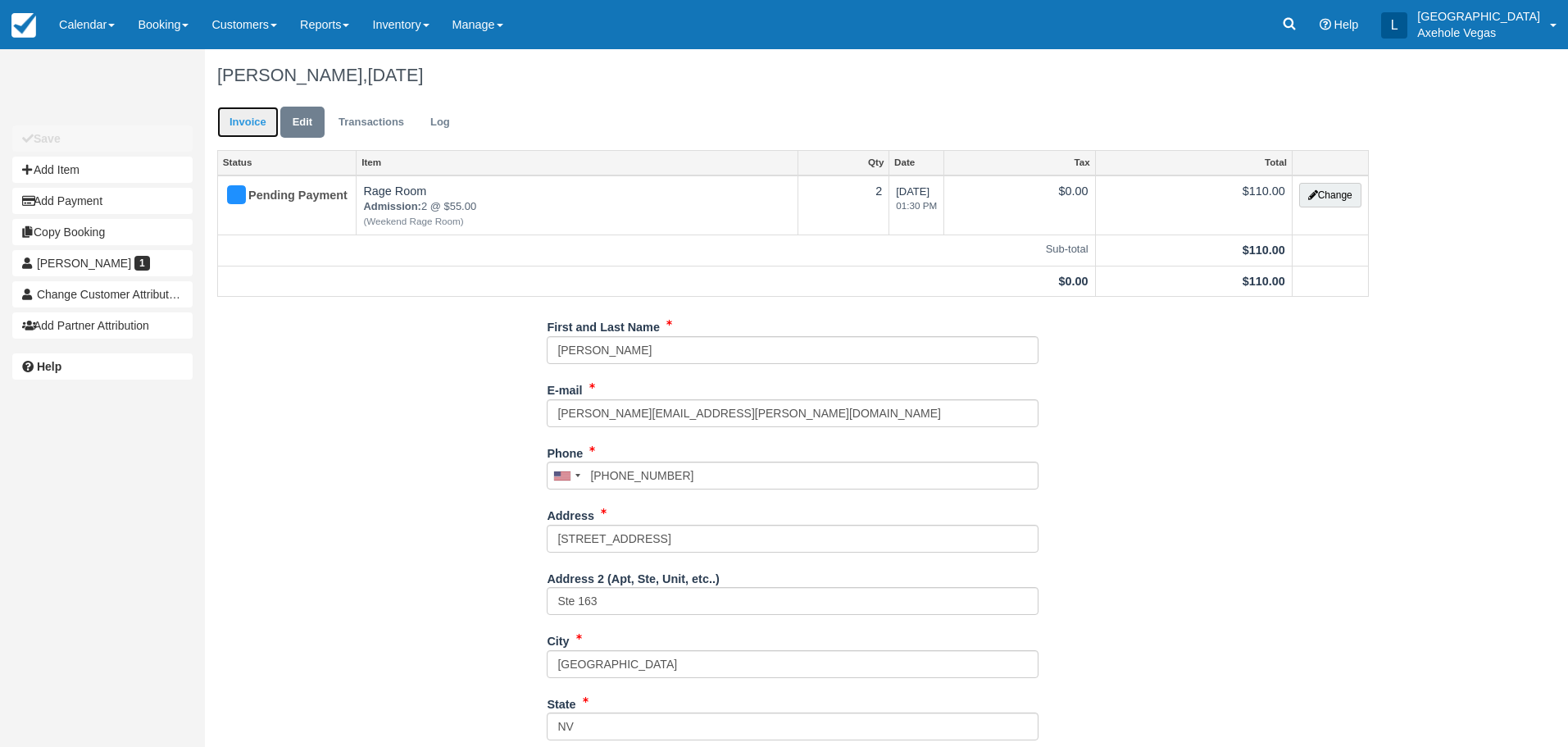
click at [270, 124] on link "Invoice" at bounding box center [248, 121] width 61 height 32
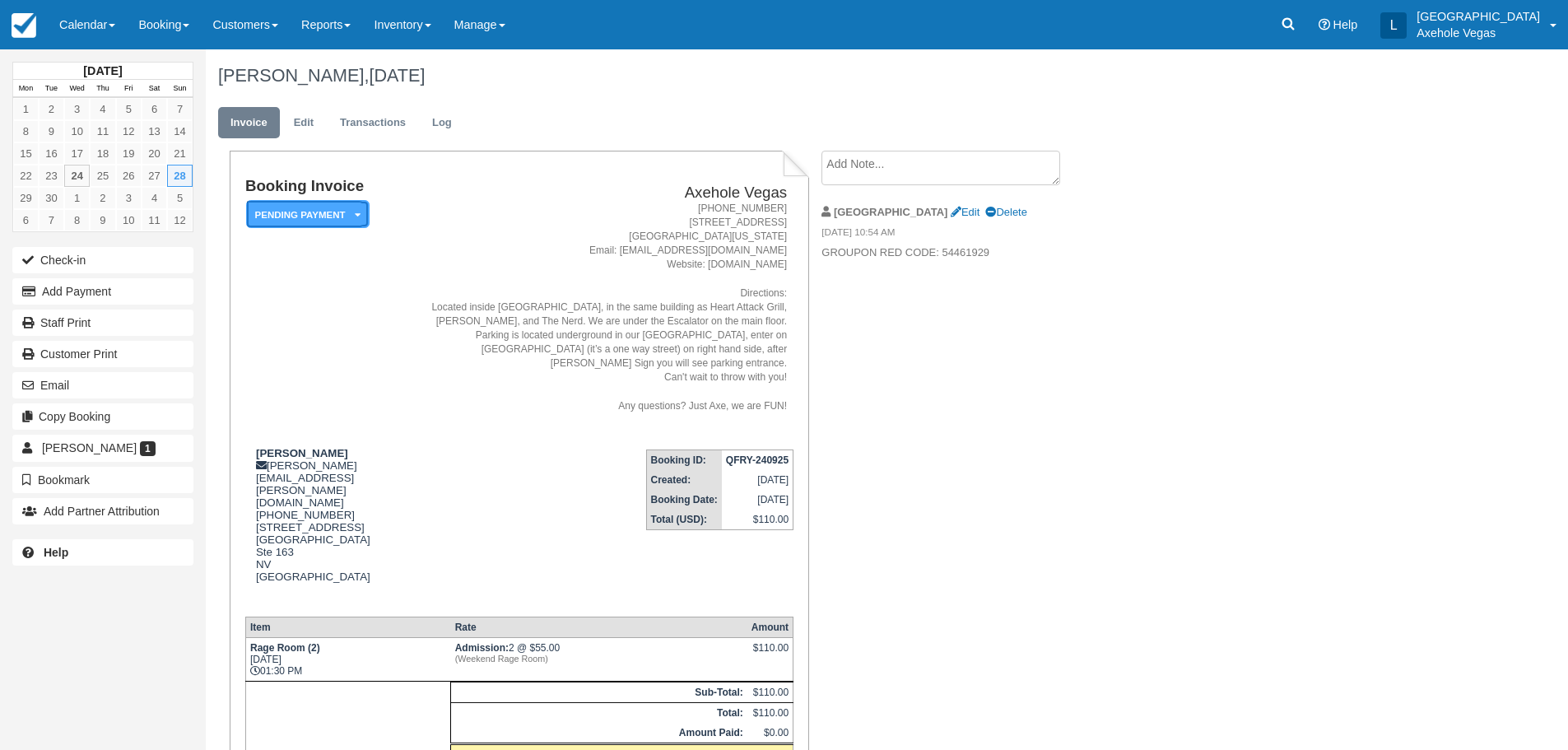
click at [357, 212] on icon at bounding box center [357, 214] width 6 height 10
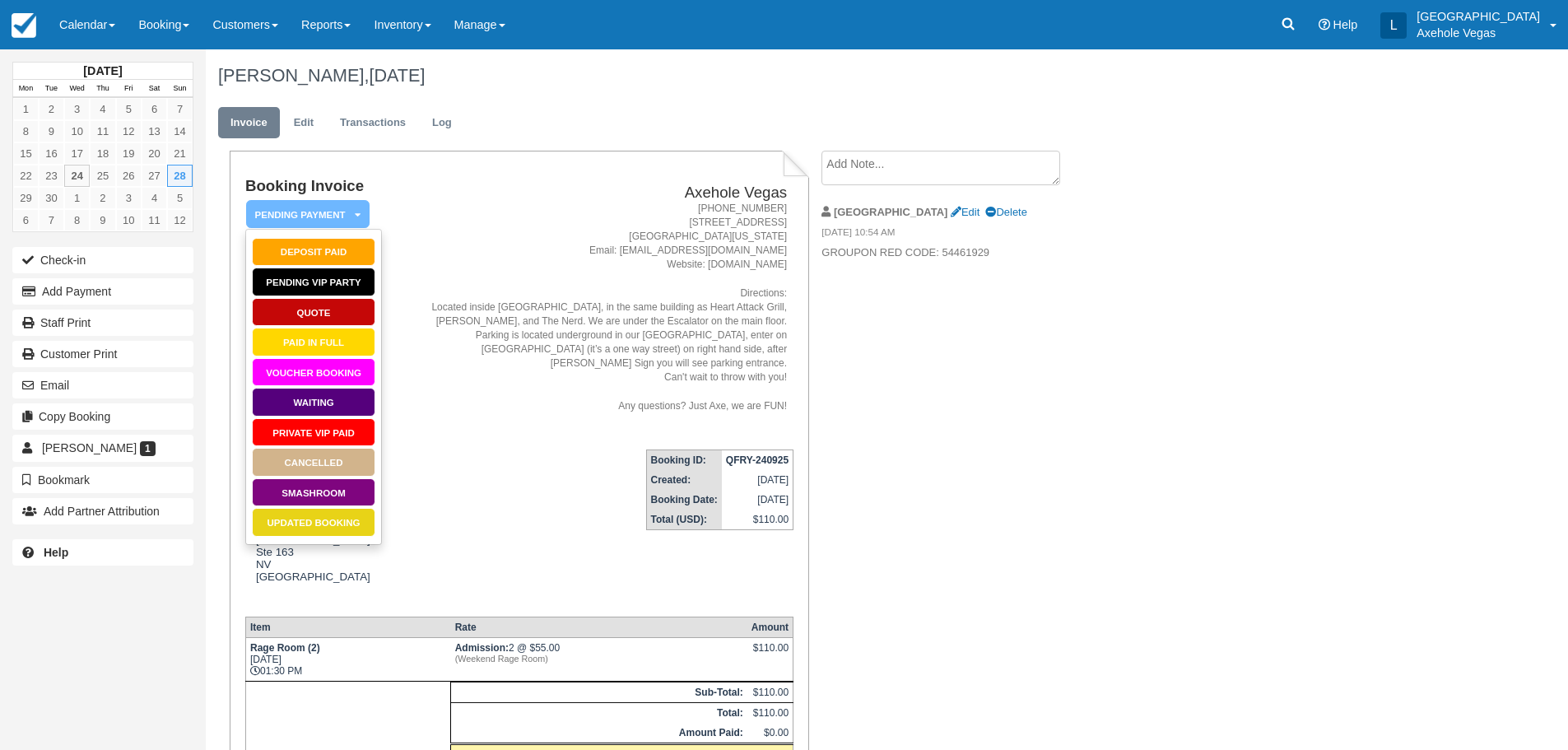
click at [462, 187] on h2 "Axehole Vegas" at bounding box center [606, 193] width 360 height 17
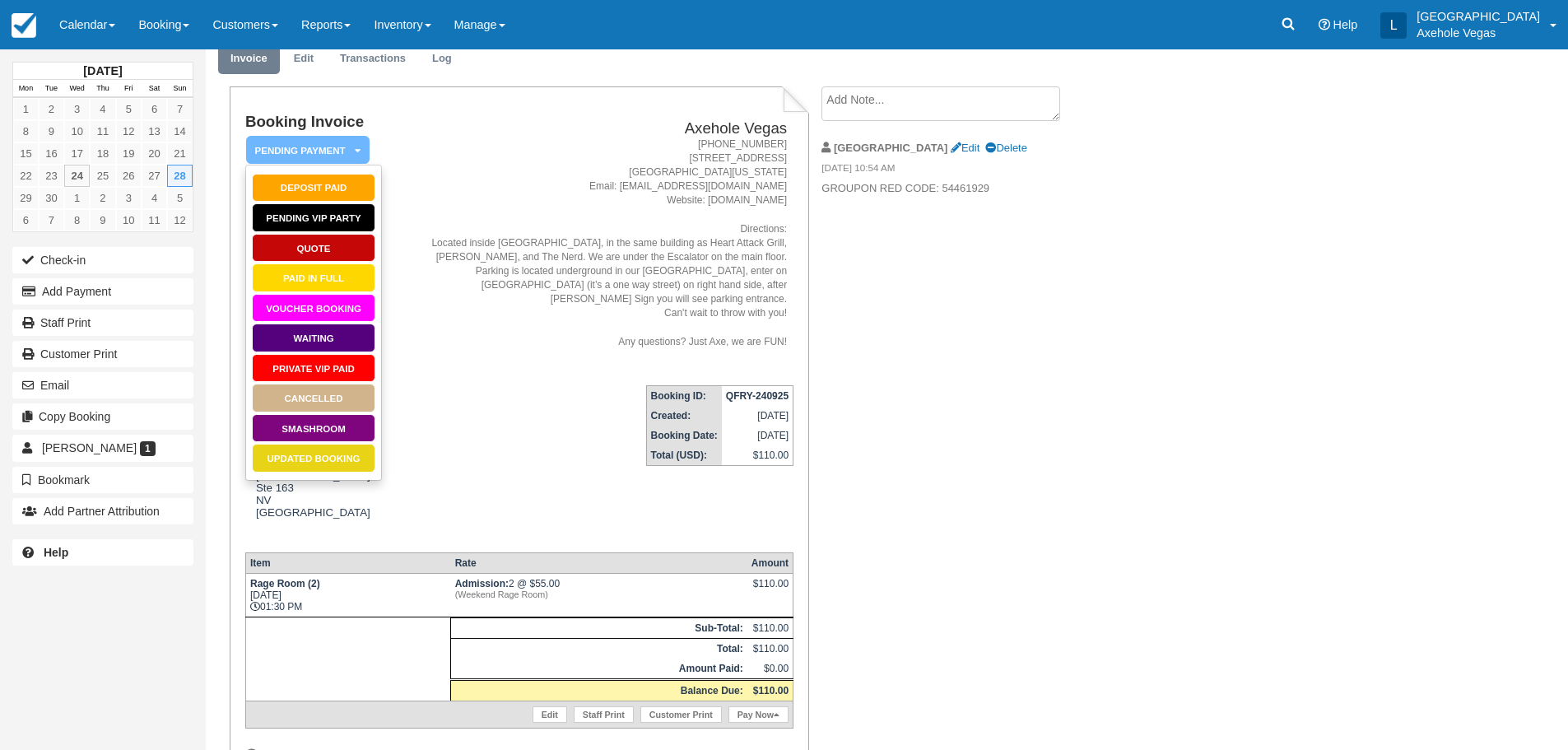
scroll to position [121, 0]
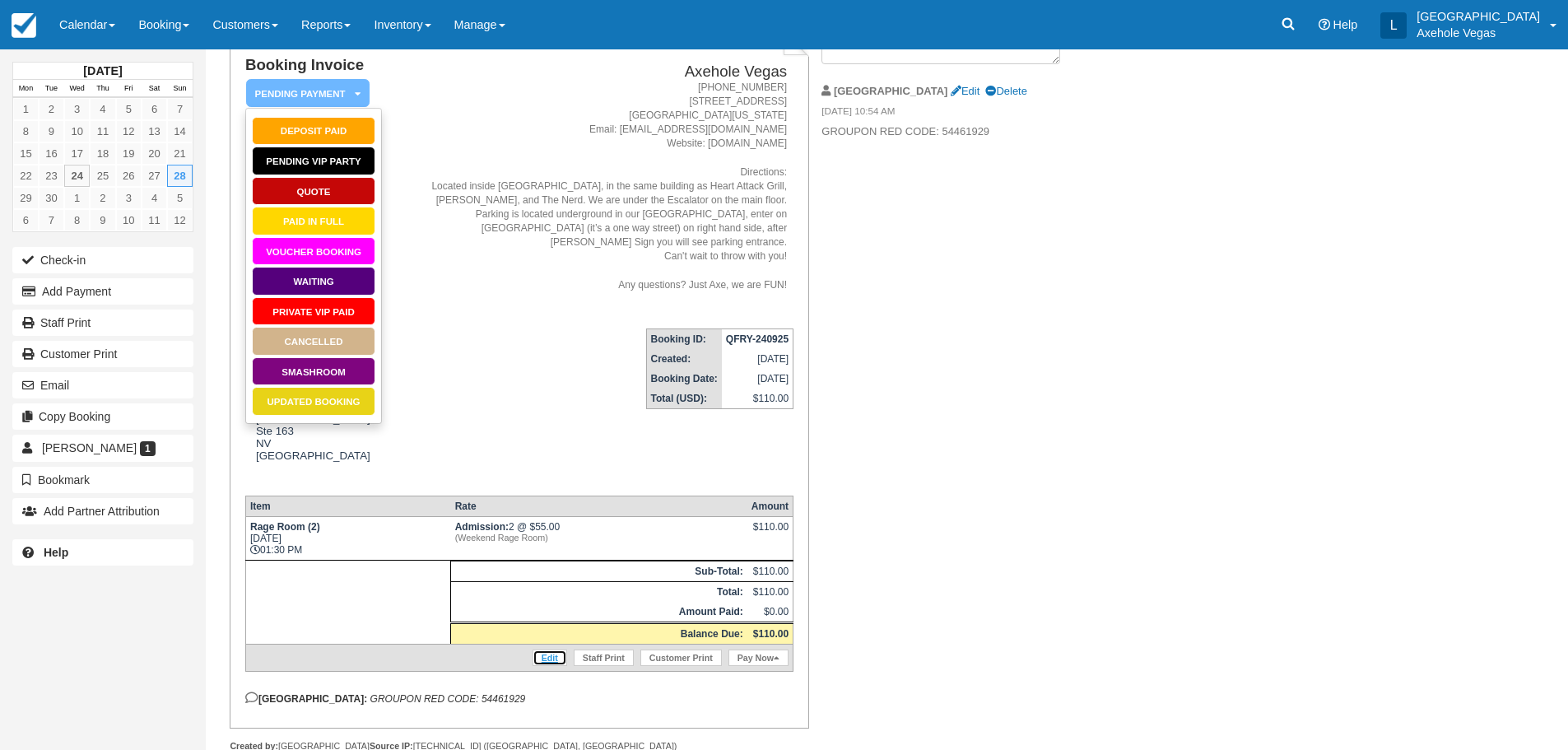
click at [545, 649] on link "Edit" at bounding box center [550, 657] width 35 height 16
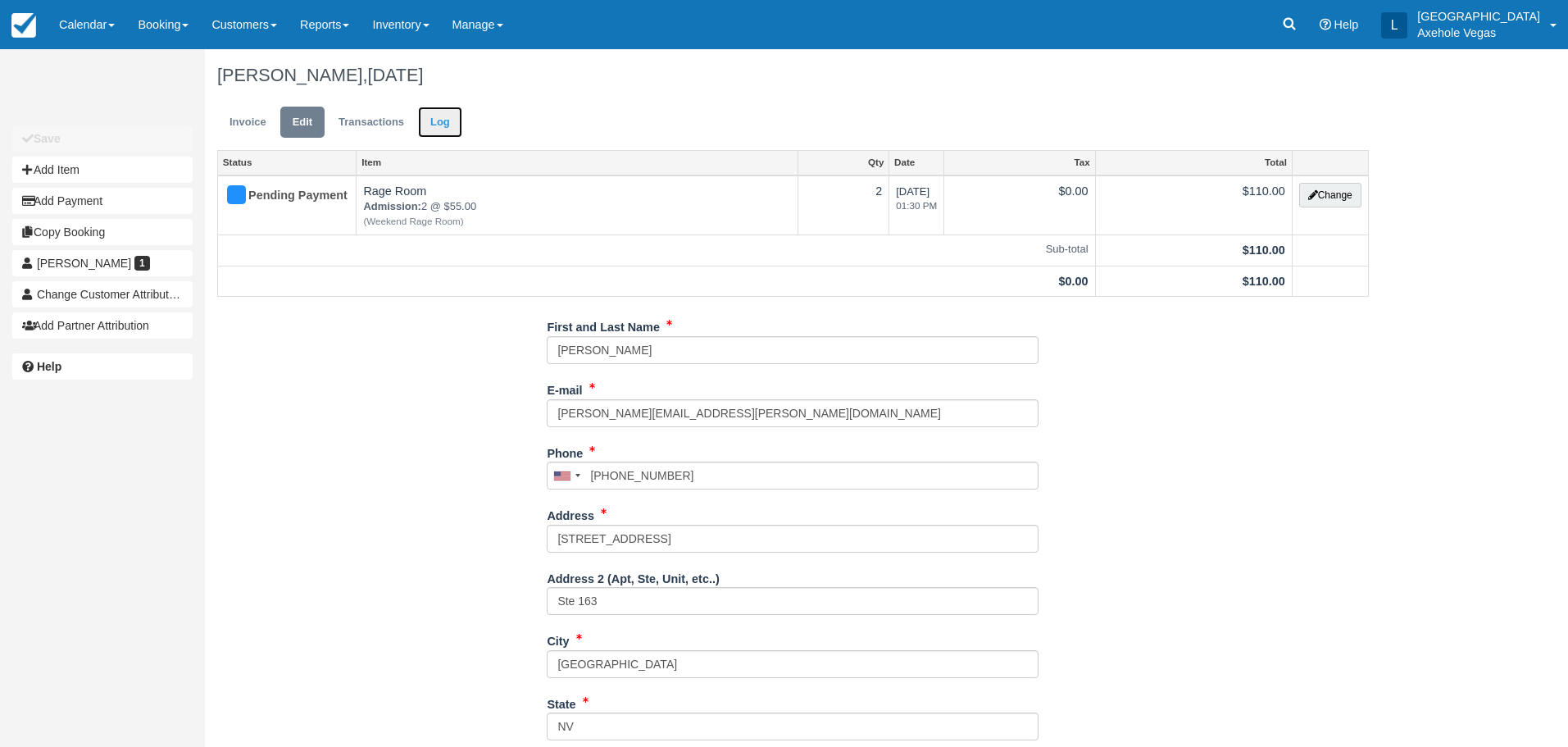
click at [438, 123] on link "Log" at bounding box center [440, 121] width 44 height 32
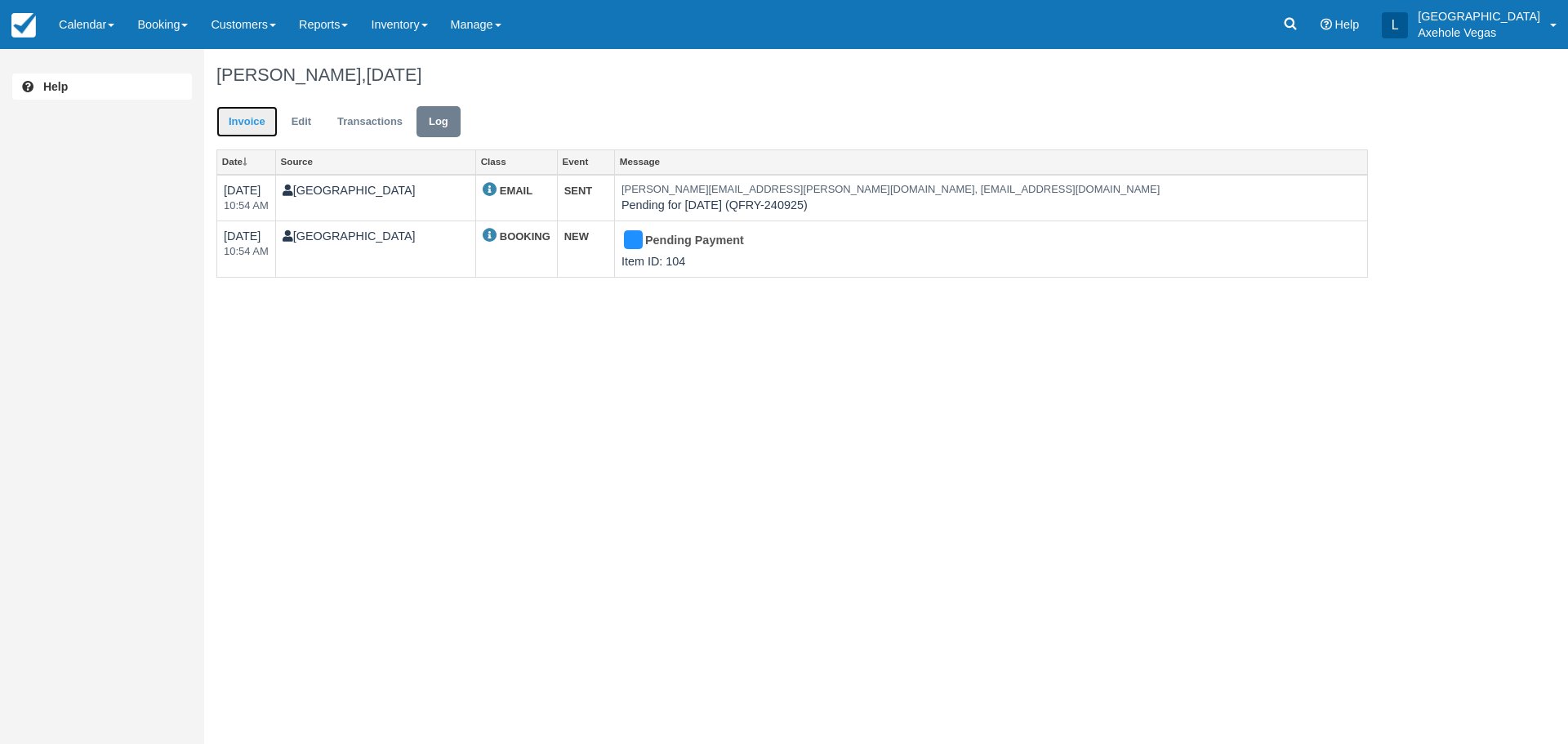
click at [235, 119] on link "Invoice" at bounding box center [247, 121] width 61 height 31
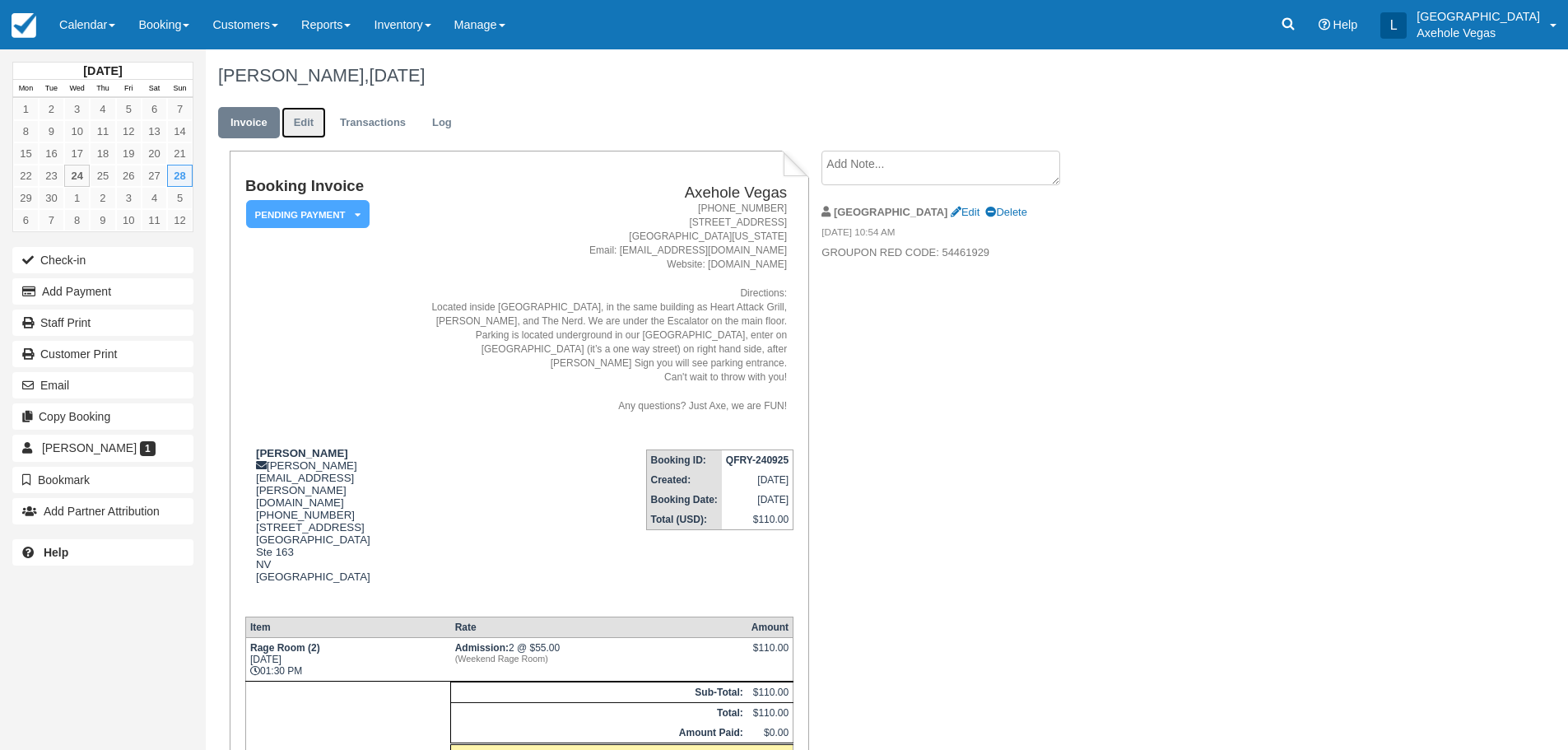
click at [306, 113] on link "Edit" at bounding box center [304, 122] width 44 height 32
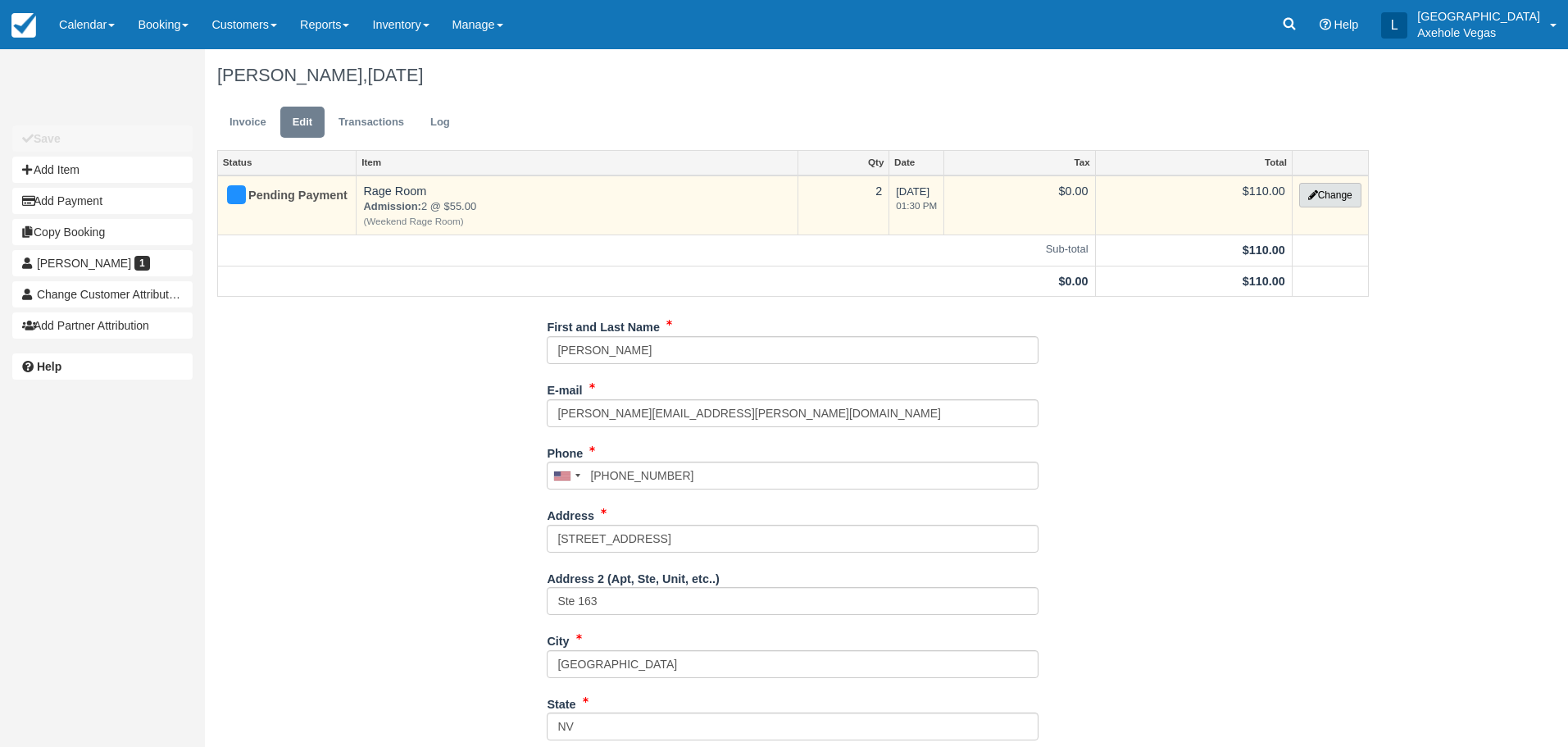
click at [1332, 196] on button "Change" at bounding box center [1330, 195] width 62 height 25
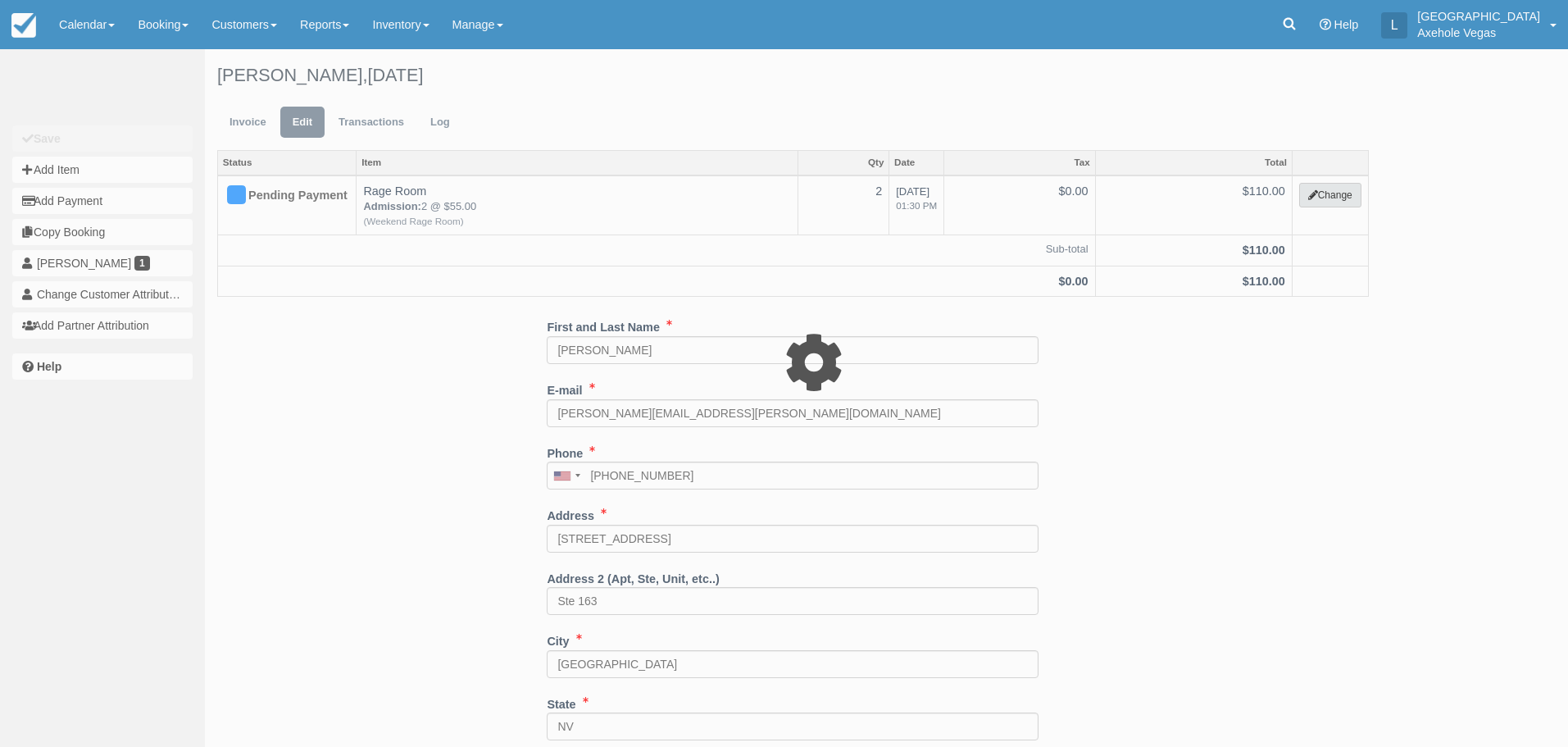
select select "43"
type input "110.00"
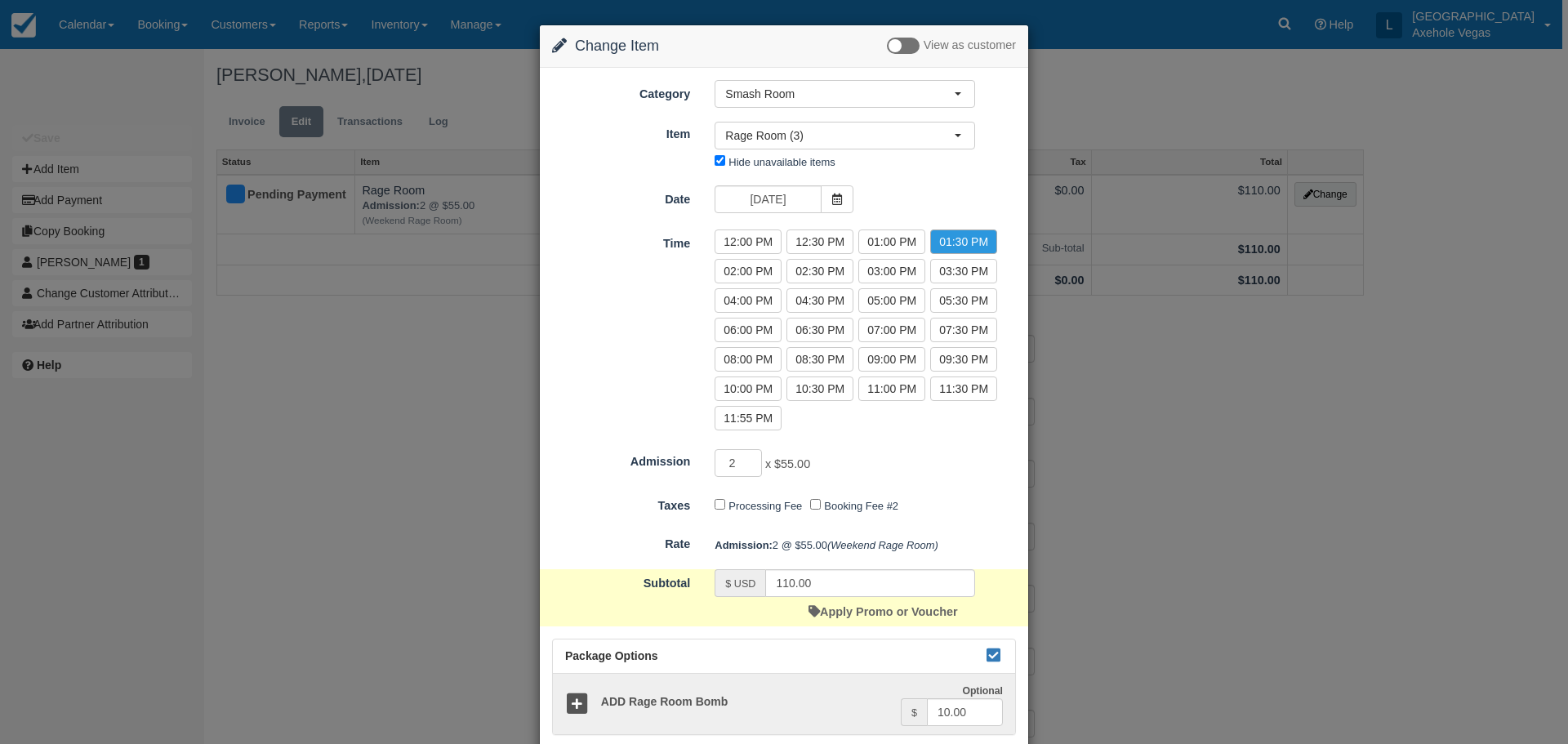
scroll to position [98, 0]
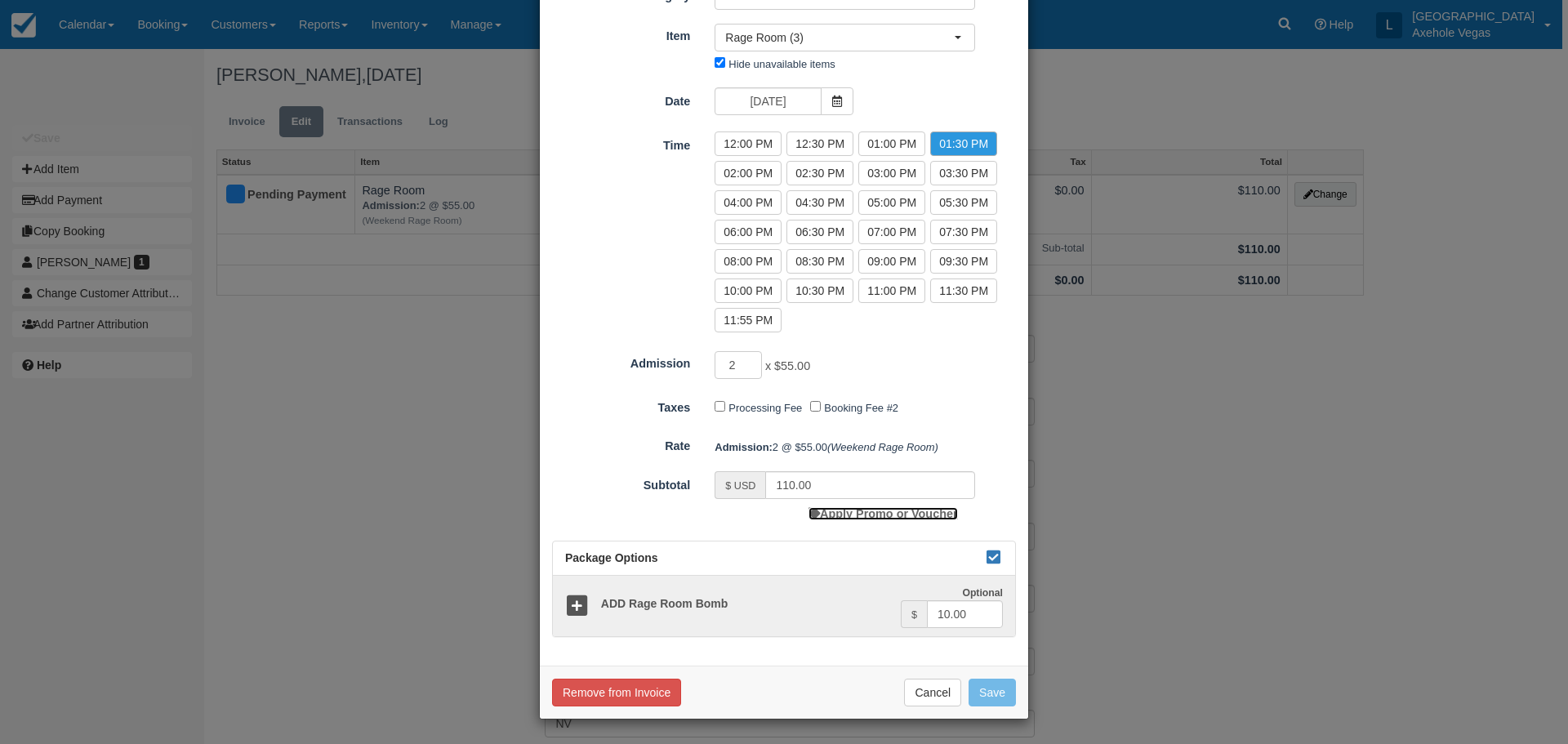
click at [866, 513] on link "Apply Promo or Voucher" at bounding box center [883, 513] width 149 height 13
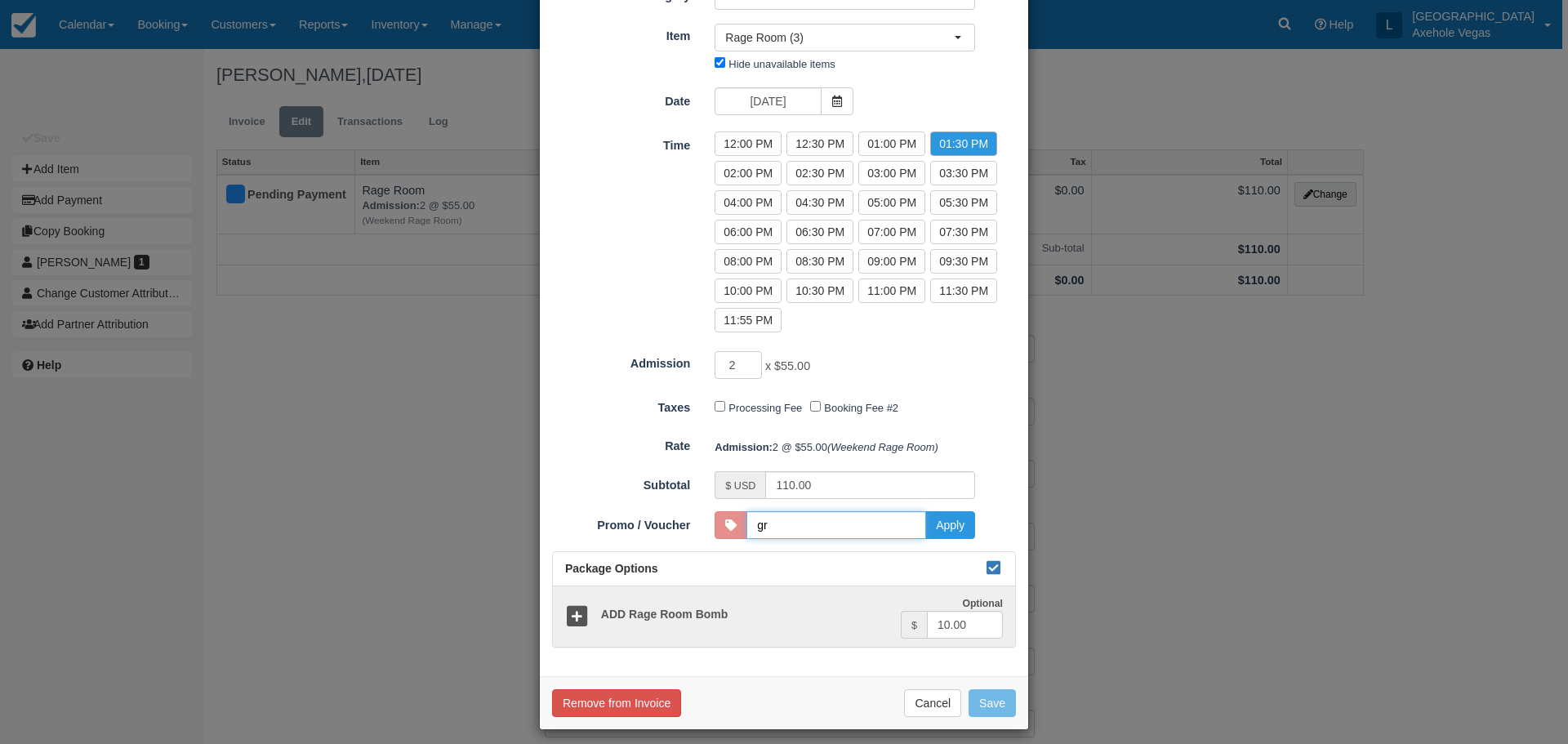
type input "GR100"
click at [966, 525] on button "Apply" at bounding box center [950, 524] width 50 height 28
type input "0.00"
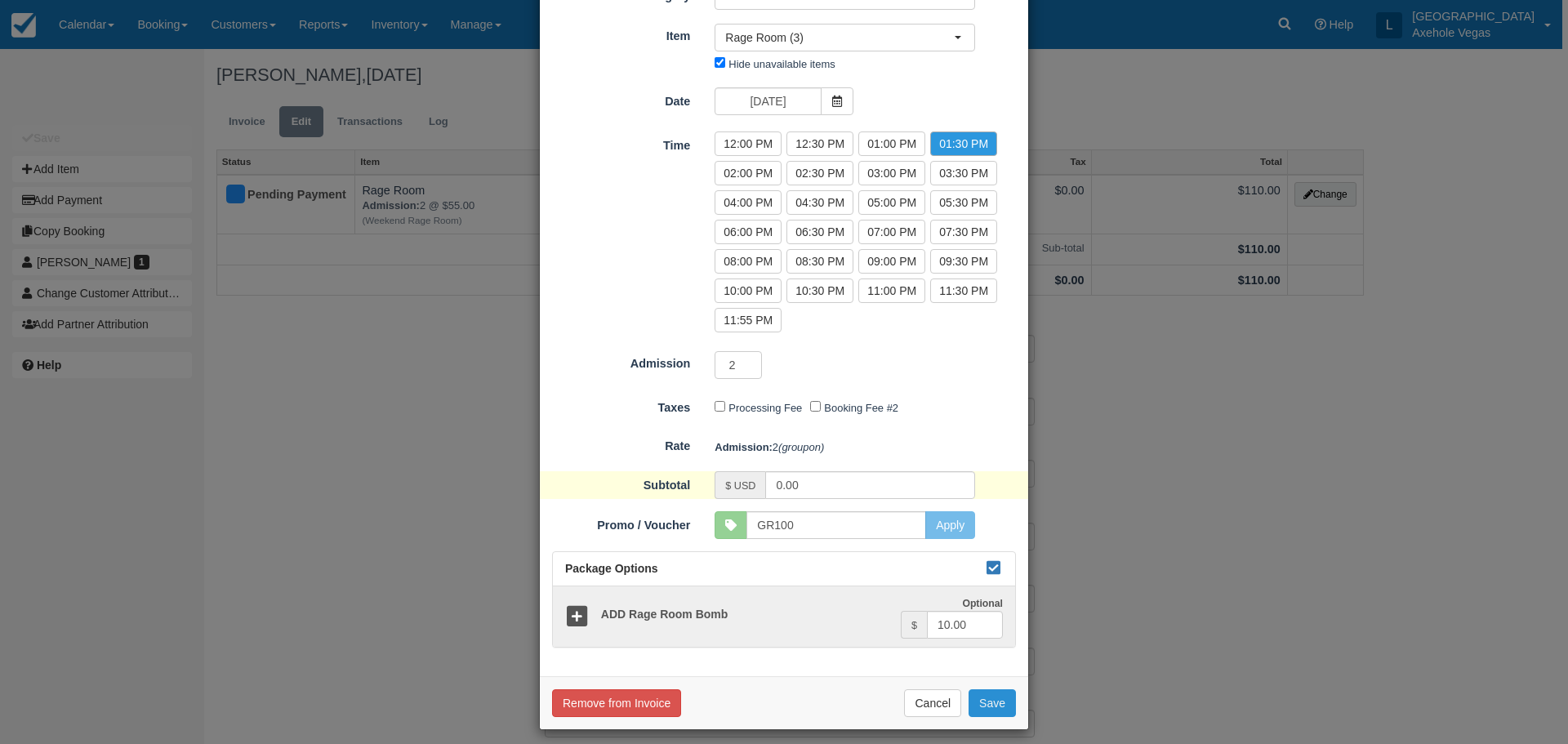
click at [1002, 702] on button "Save" at bounding box center [992, 702] width 48 height 28
checkbox input "false"
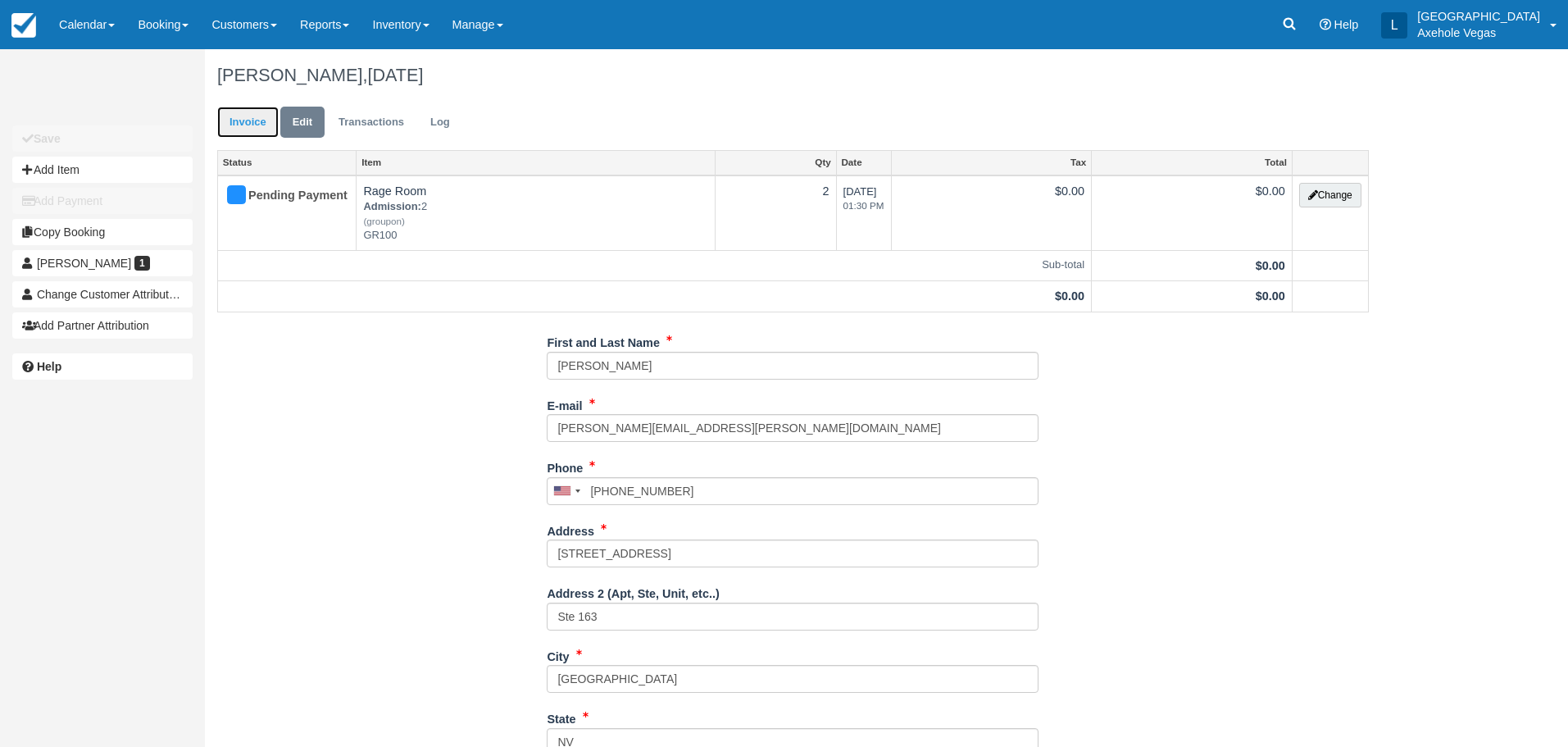
click at [237, 119] on link "Invoice" at bounding box center [248, 121] width 61 height 32
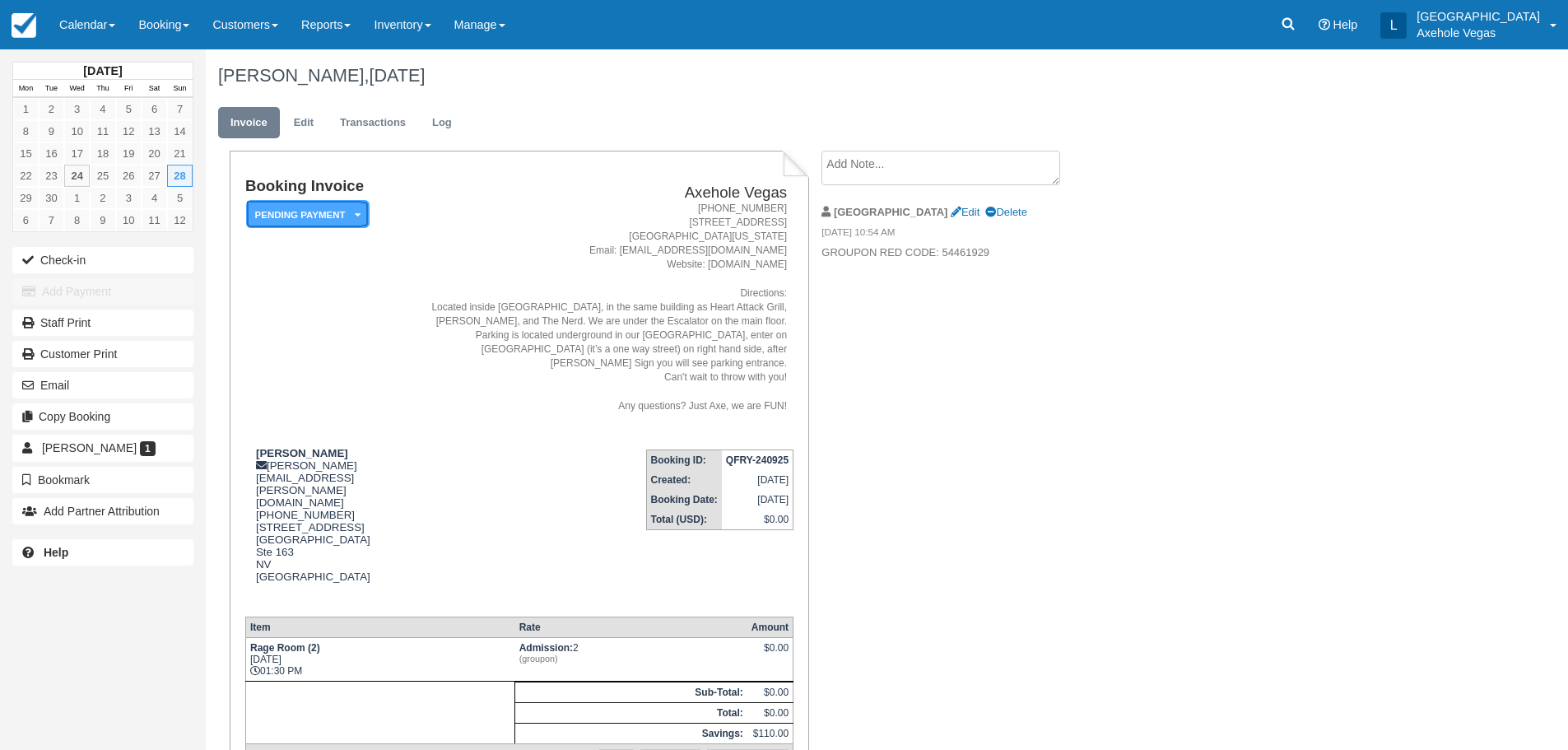
click at [314, 218] on em "Pending Payment" at bounding box center [307, 214] width 124 height 29
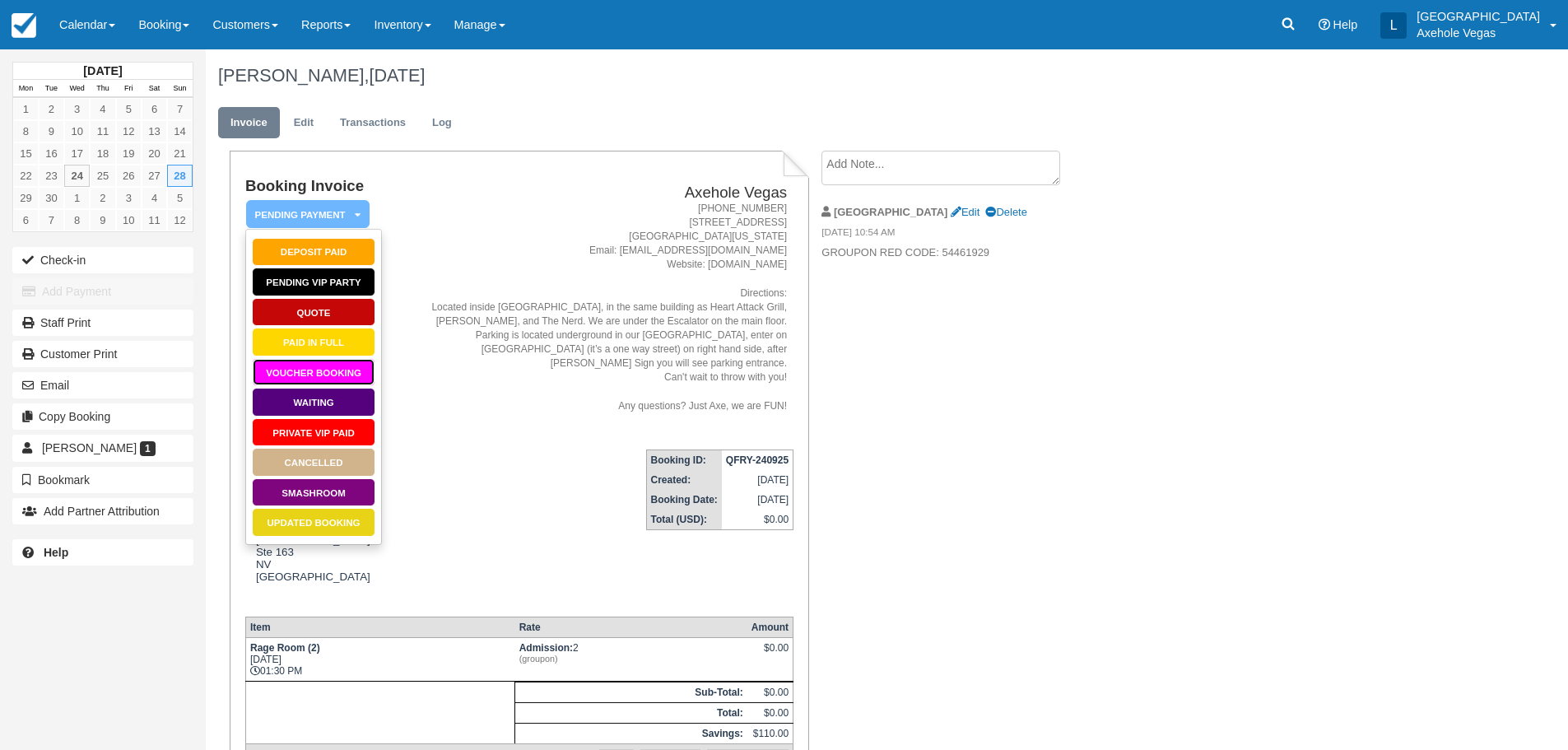
click at [334, 372] on link "Voucher Booking" at bounding box center [313, 373] width 124 height 29
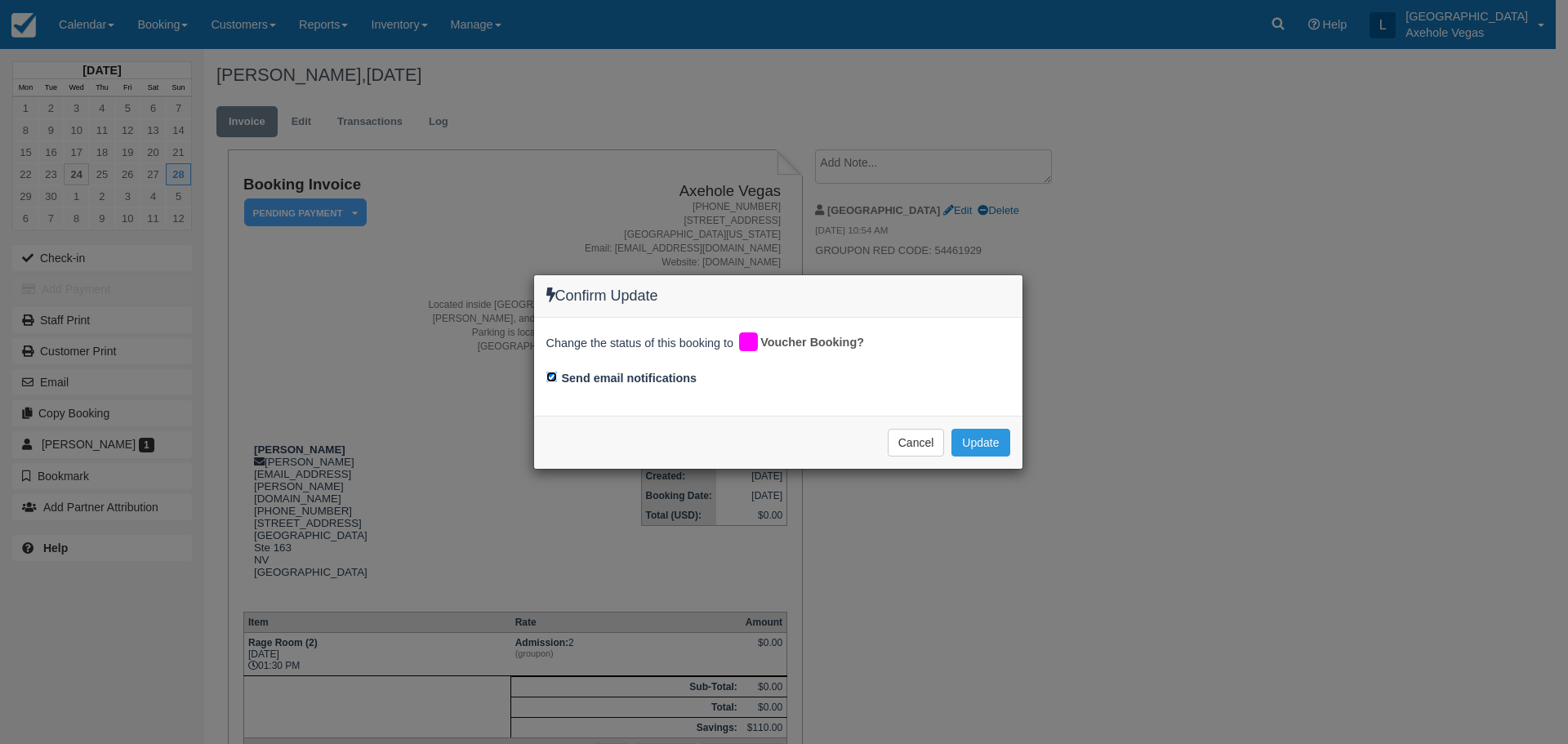
click at [546, 377] on input "Send email notifications" at bounding box center [551, 376] width 10 height 10
click at [557, 378] on div "Send email notifications" at bounding box center [778, 379] width 464 height 23
click at [556, 376] on input "Send email notifications" at bounding box center [551, 376] width 10 height 10
checkbox input "true"
click at [981, 448] on button "Update" at bounding box center [980, 442] width 58 height 28
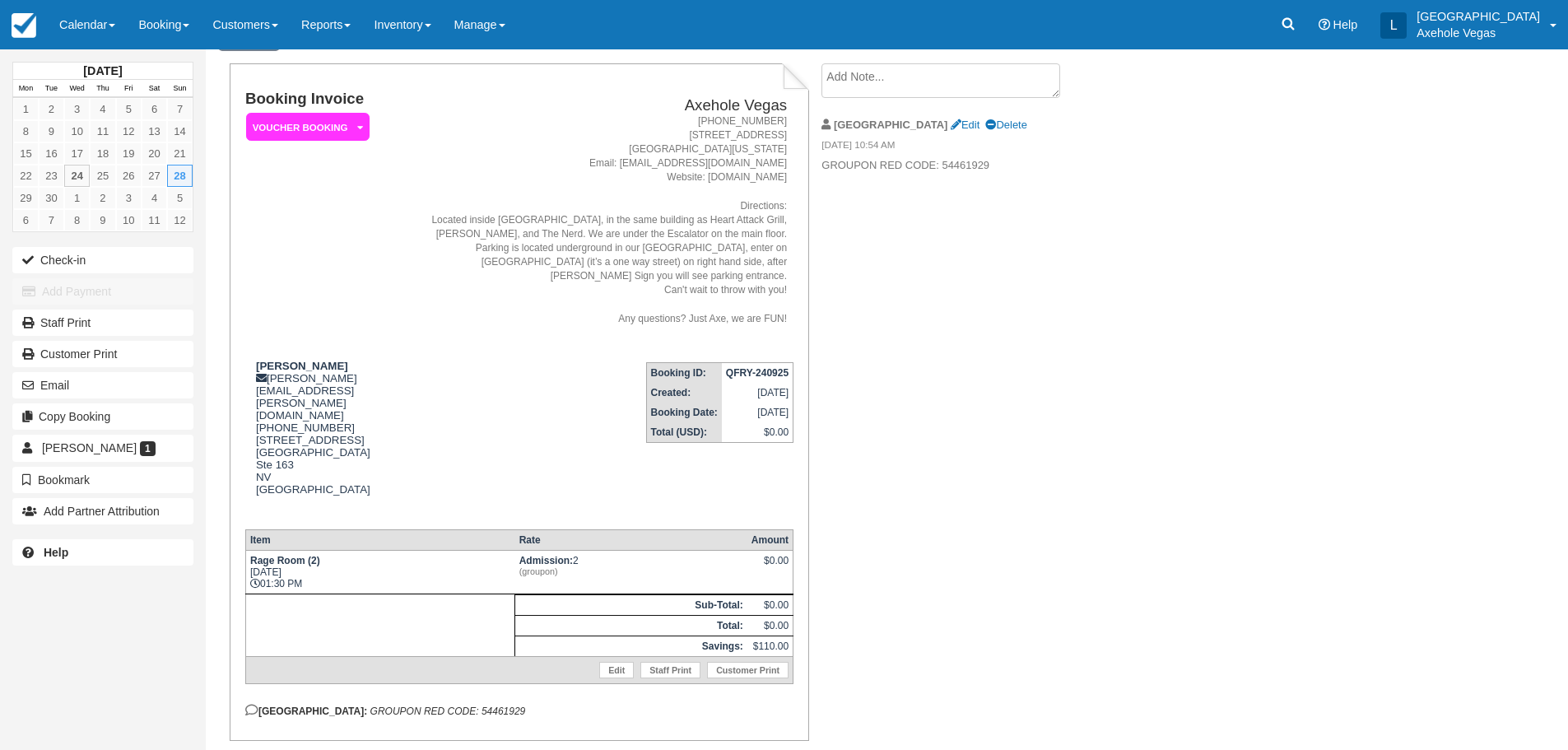
scroll to position [100, 0]
